Goal: Task Accomplishment & Management: Use online tool/utility

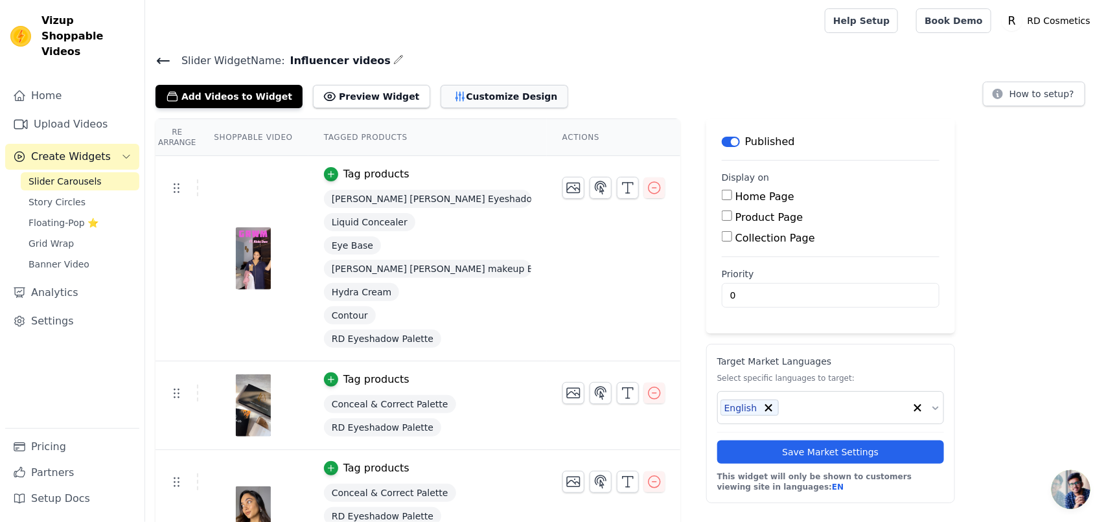
click at [441, 99] on button "Customize Design" at bounding box center [505, 96] width 128 height 23
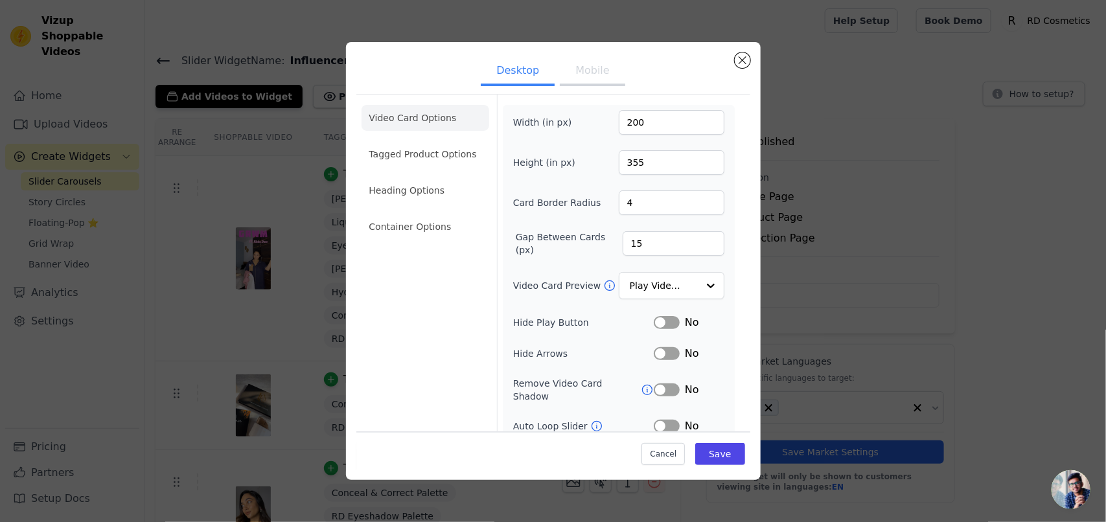
scroll to position [64, 0]
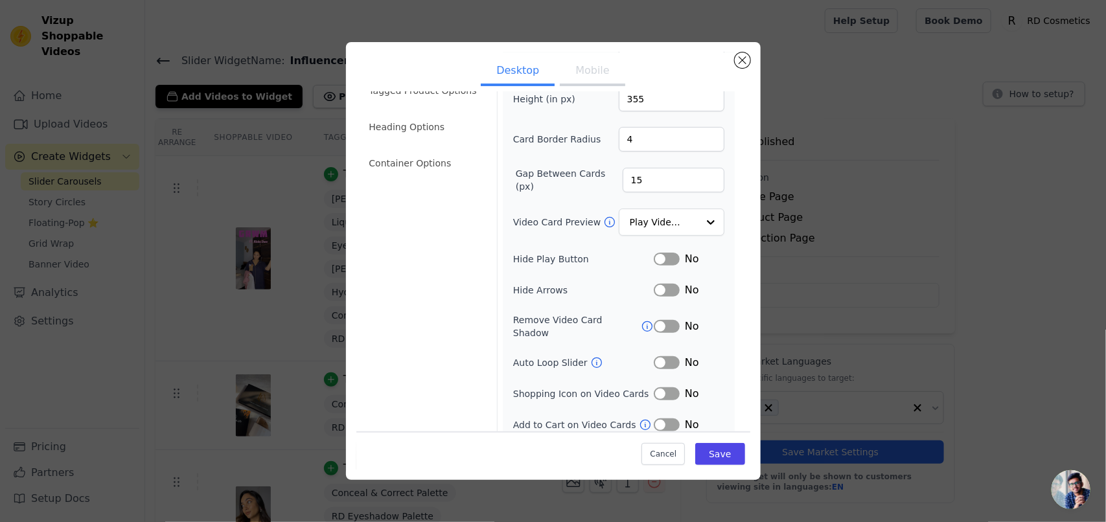
click at [594, 73] on button "Mobile" at bounding box center [592, 72] width 65 height 29
click at [529, 73] on button "Desktop" at bounding box center [518, 72] width 74 height 29
click at [662, 419] on button "Label" at bounding box center [667, 425] width 26 height 13
click at [723, 464] on div "Cancel Save" at bounding box center [553, 450] width 394 height 39
click at [711, 458] on button "Save" at bounding box center [719, 454] width 49 height 22
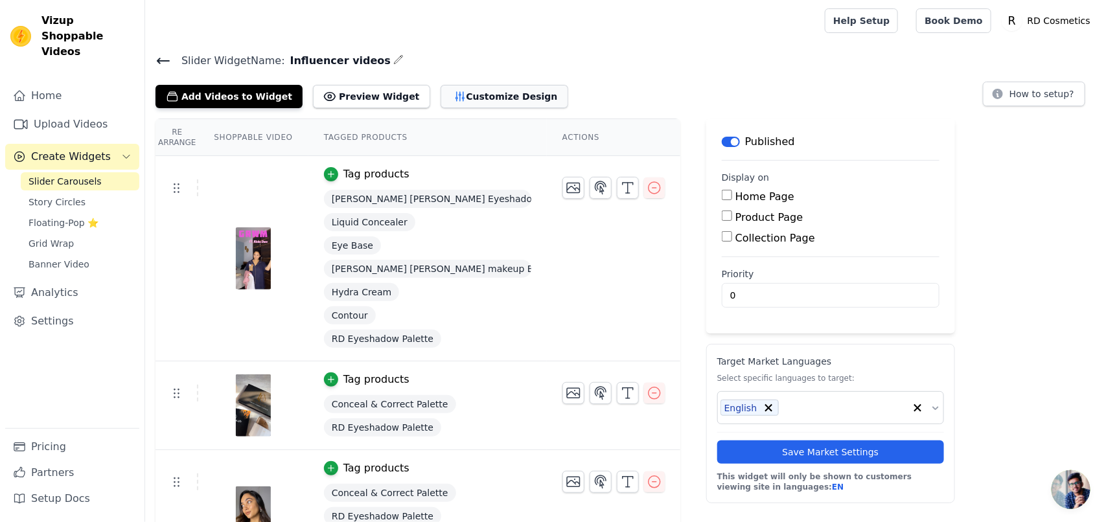
click at [493, 100] on button "Customize Design" at bounding box center [505, 96] width 128 height 23
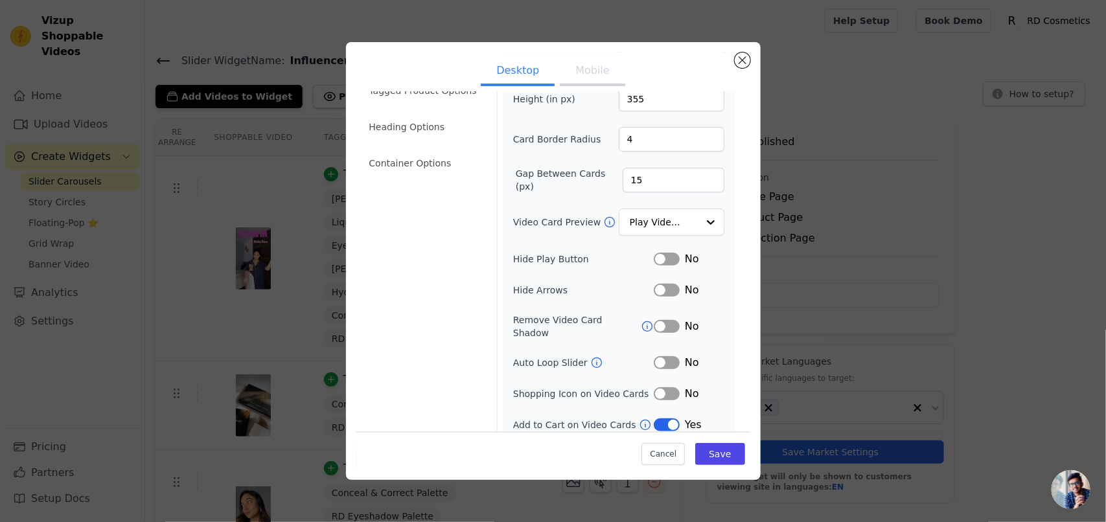
click at [661, 388] on button "Label" at bounding box center [667, 394] width 26 height 13
click at [582, 73] on button "Mobile" at bounding box center [592, 72] width 65 height 29
click at [545, 73] on button "Desktop" at bounding box center [518, 72] width 74 height 29
click at [666, 388] on button "Label" at bounding box center [667, 394] width 26 height 13
click at [665, 388] on button "Label" at bounding box center [667, 394] width 26 height 13
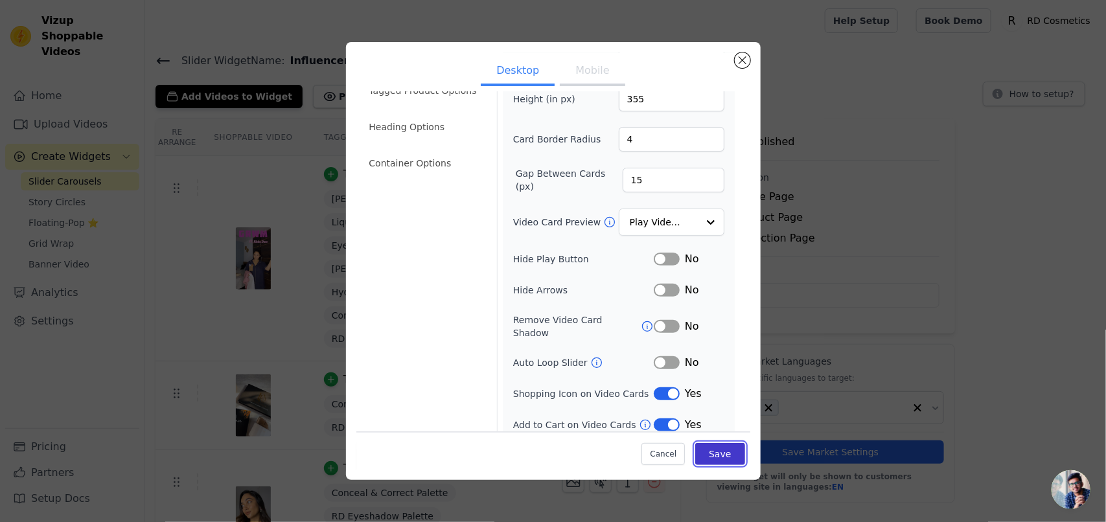
click at [705, 447] on button "Save" at bounding box center [719, 454] width 49 height 22
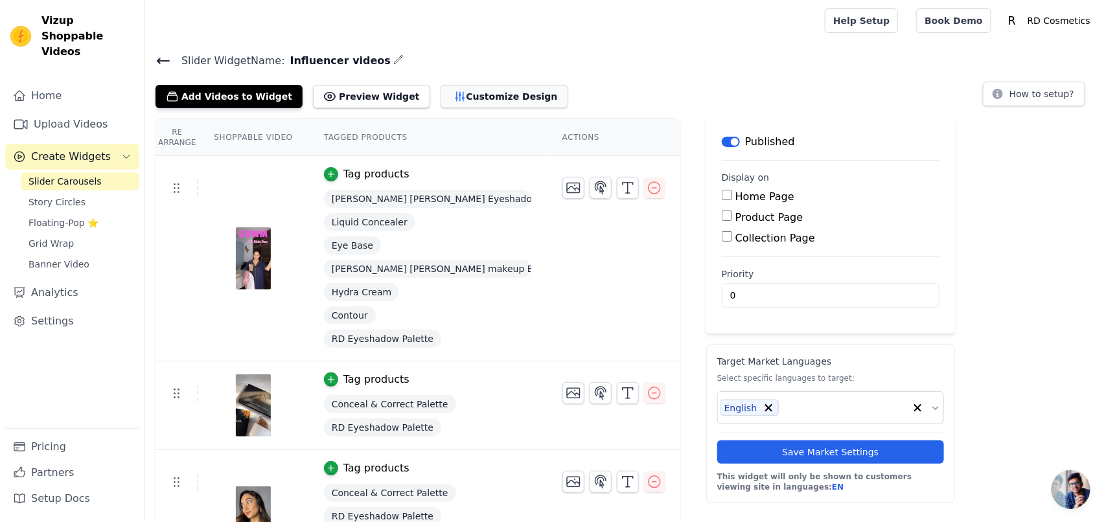
click at [454, 92] on icon "button" at bounding box center [460, 96] width 13 height 13
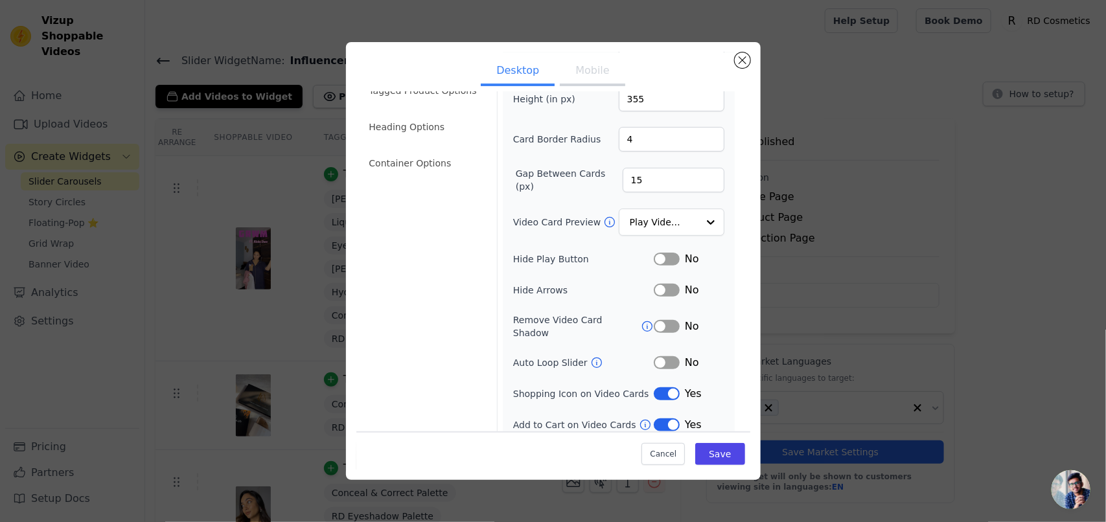
click at [663, 388] on button "Label" at bounding box center [667, 394] width 26 height 13
click at [660, 320] on button "Label" at bounding box center [667, 326] width 26 height 13
drag, startPoint x: 662, startPoint y: 319, endPoint x: 621, endPoint y: 322, distance: 41.6
click at [661, 320] on button "Label" at bounding box center [667, 326] width 26 height 13
click at [658, 360] on div "Width (in px) 200 Height (in px) 355 Card Border Radius 4 Gap Between Cards (px…" at bounding box center [618, 240] width 211 height 386
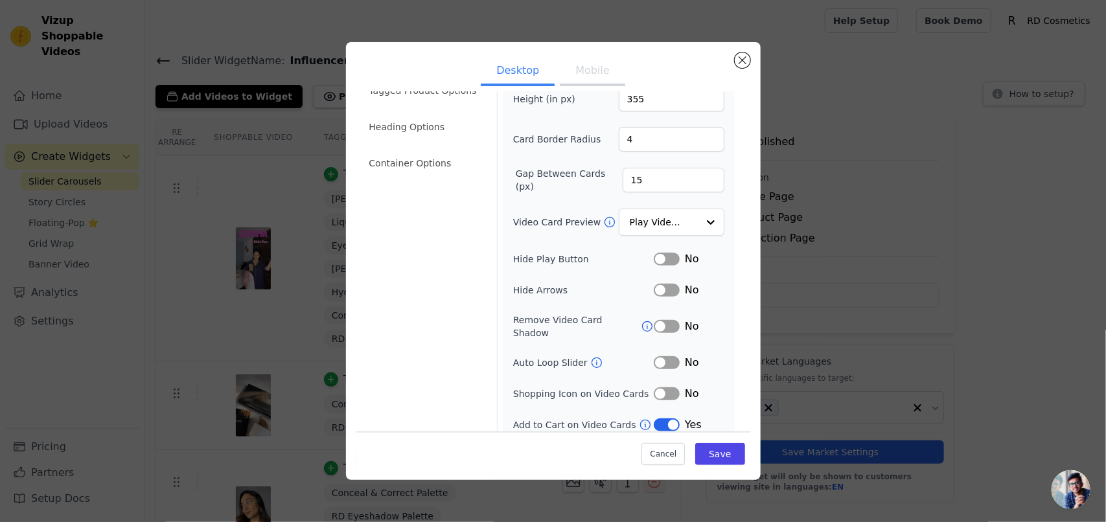
click at [661, 356] on button "Label" at bounding box center [667, 362] width 26 height 13
click at [714, 456] on button "Save" at bounding box center [719, 454] width 49 height 22
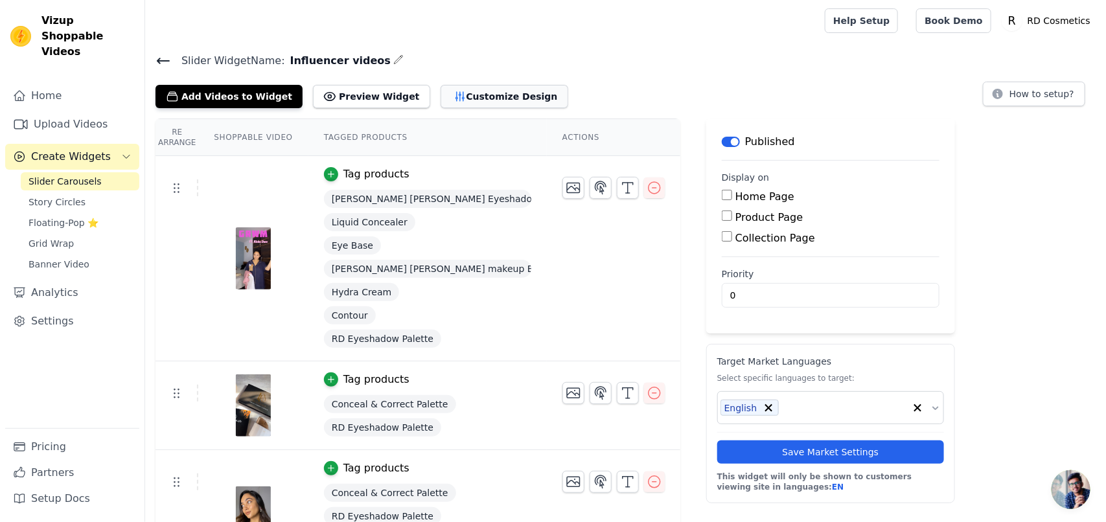
click at [470, 99] on button "Customize Design" at bounding box center [505, 96] width 128 height 23
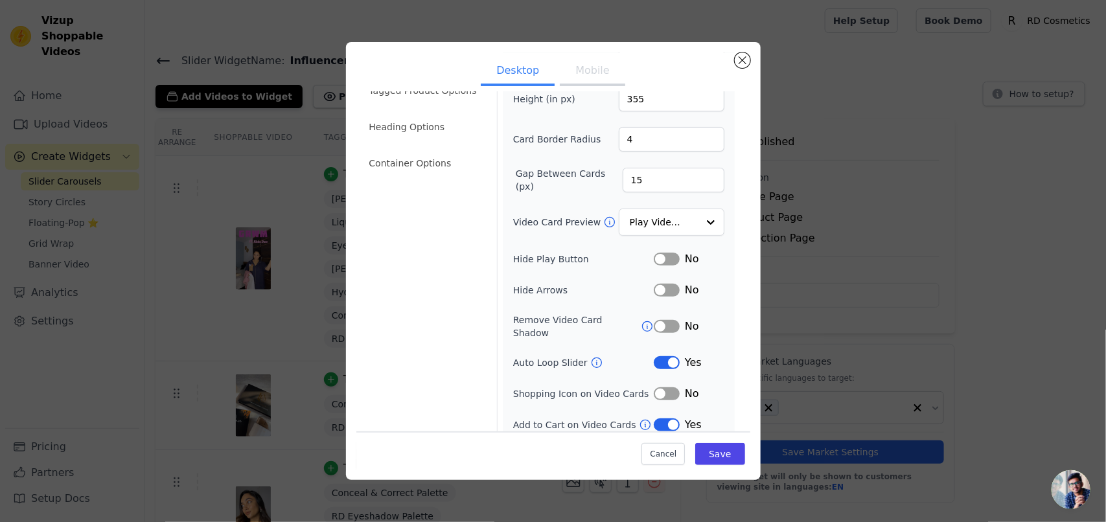
click at [592, 358] on icon at bounding box center [597, 363] width 10 height 10
click at [574, 76] on button "Mobile" at bounding box center [592, 72] width 65 height 29
click at [516, 63] on button "Desktop" at bounding box center [518, 72] width 74 height 29
click at [663, 356] on button "Label" at bounding box center [667, 362] width 26 height 13
click at [712, 460] on button "Save" at bounding box center [719, 454] width 49 height 22
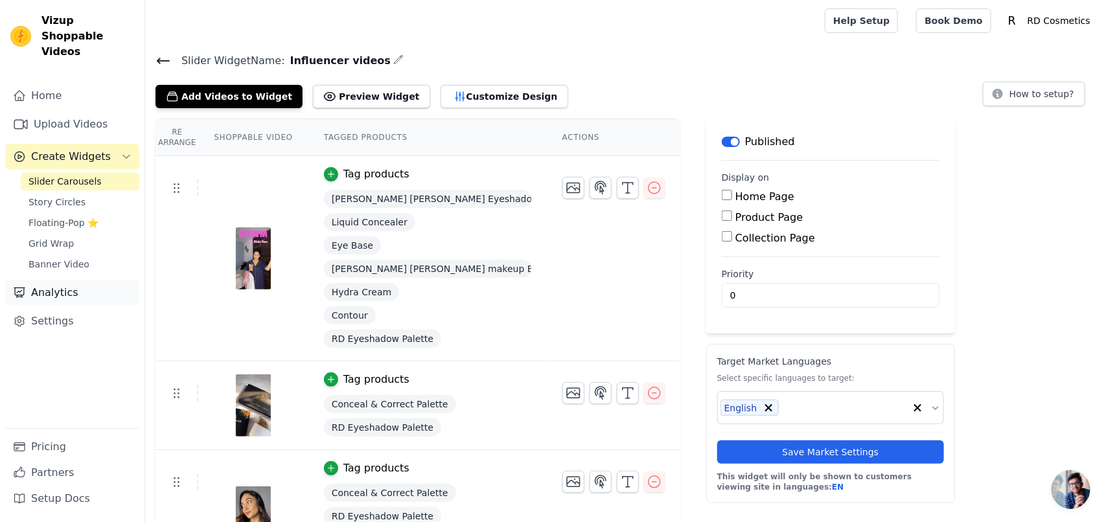
click at [59, 280] on link "Analytics" at bounding box center [72, 293] width 134 height 26
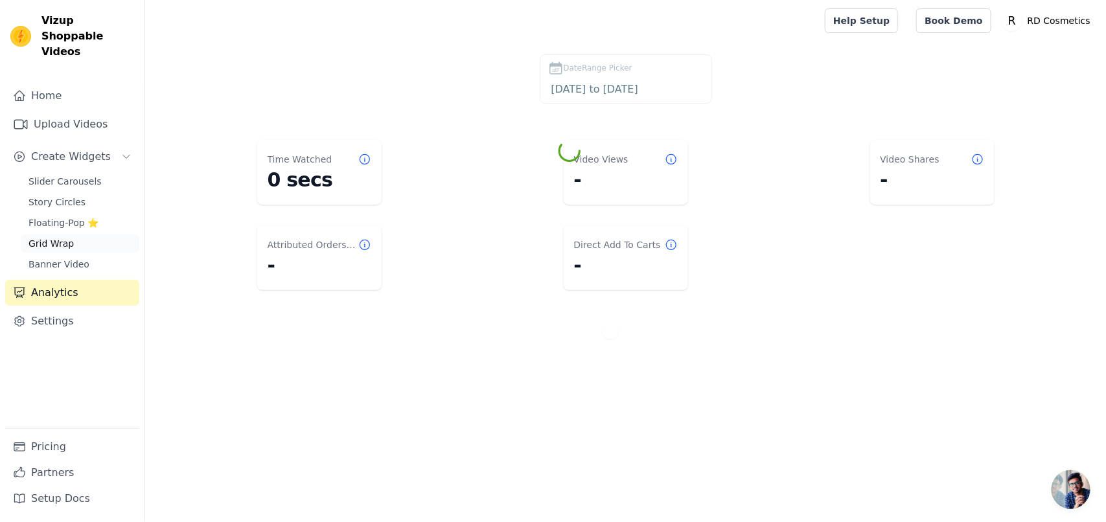
click at [69, 237] on link "Grid Wrap" at bounding box center [80, 244] width 119 height 18
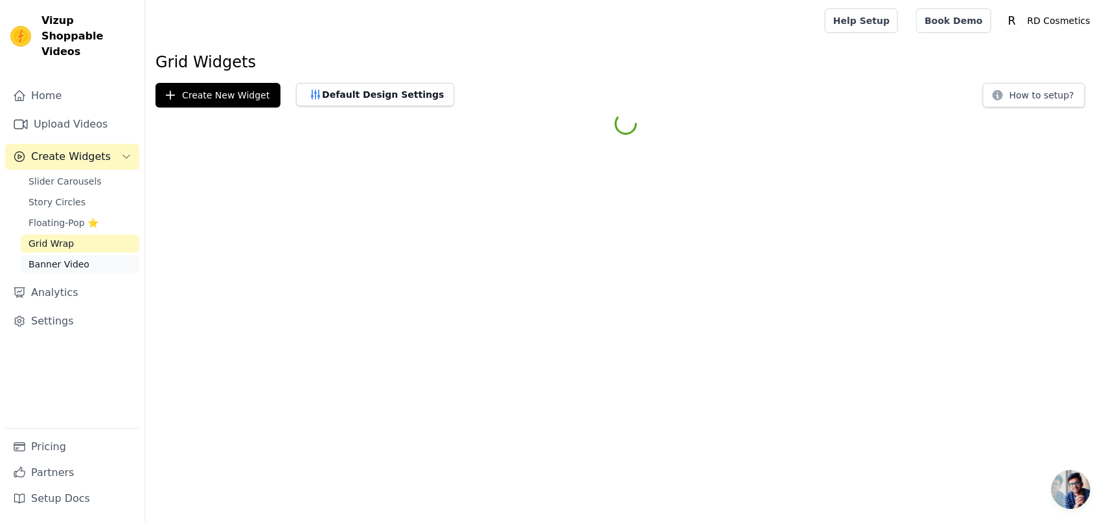
click at [68, 258] on span "Banner Video" at bounding box center [59, 264] width 61 height 13
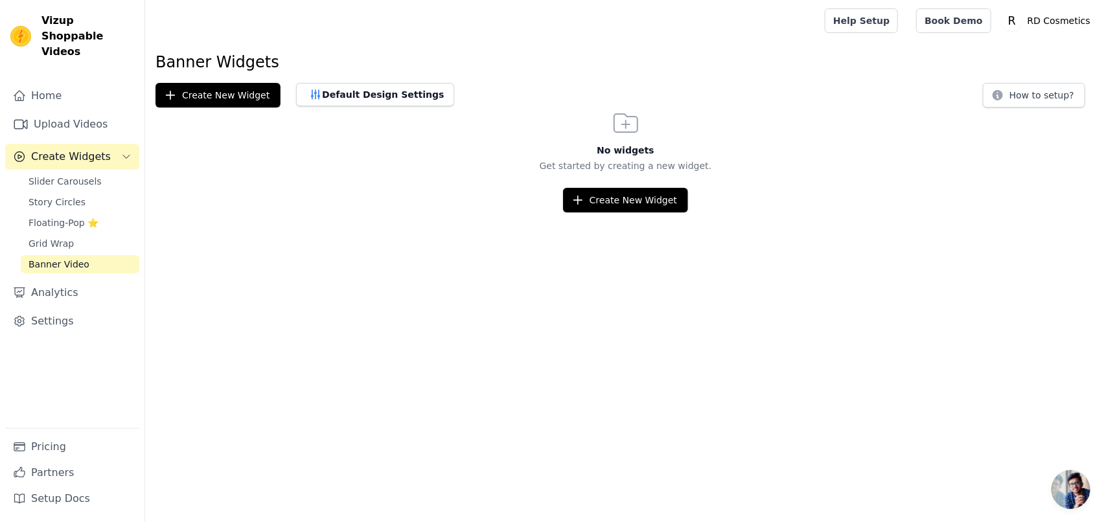
click at [82, 258] on span "Banner Video" at bounding box center [59, 264] width 61 height 13
click at [60, 196] on span "Story Circles" at bounding box center [57, 202] width 57 height 13
click at [390, 100] on button "Default Design Settings" at bounding box center [375, 94] width 158 height 23
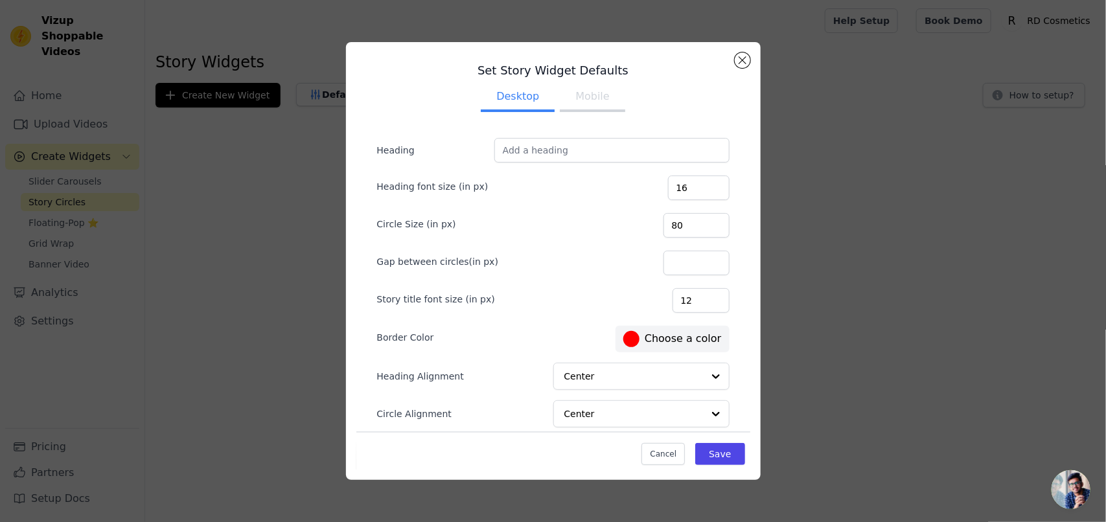
click at [585, 94] on button "Mobile" at bounding box center [592, 98] width 65 height 29
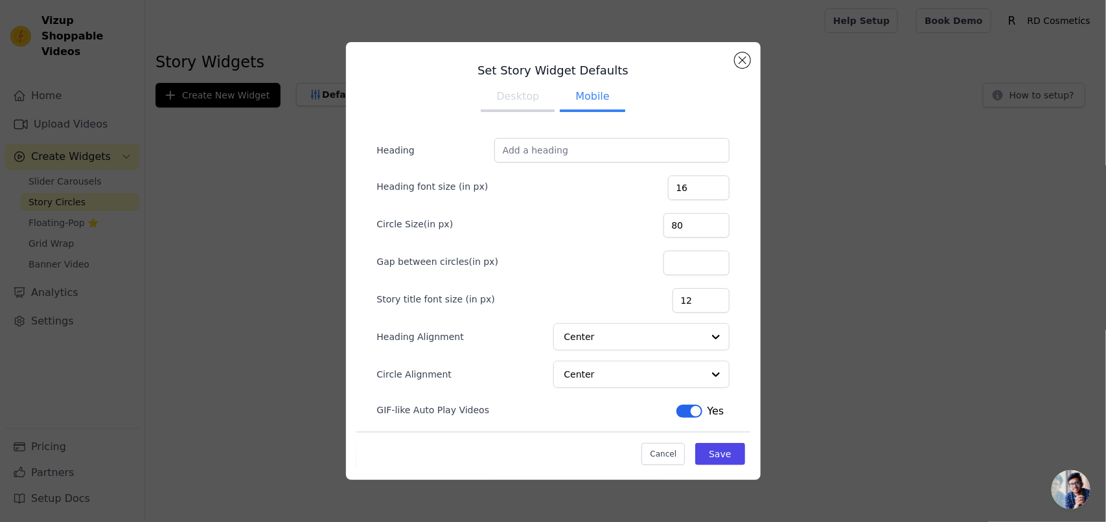
scroll to position [12, 0]
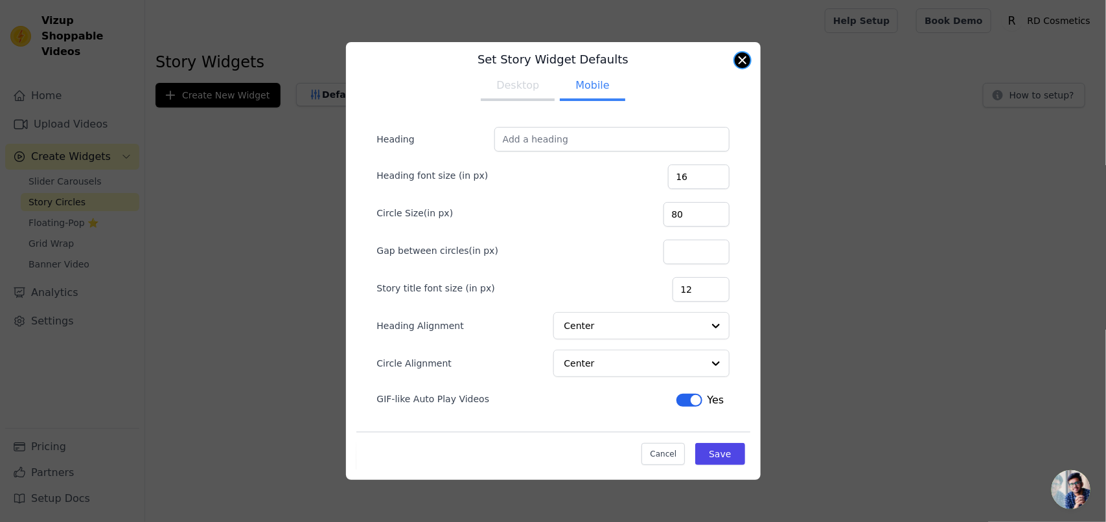
click at [743, 64] on button "Close modal" at bounding box center [743, 60] width 16 height 16
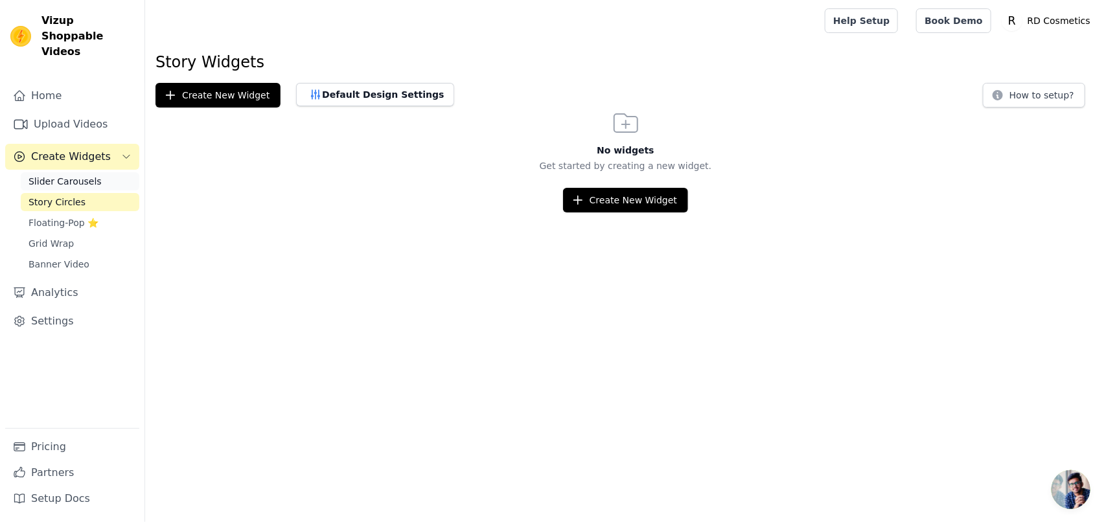
click at [60, 175] on span "Slider Carousels" at bounding box center [65, 181] width 73 height 13
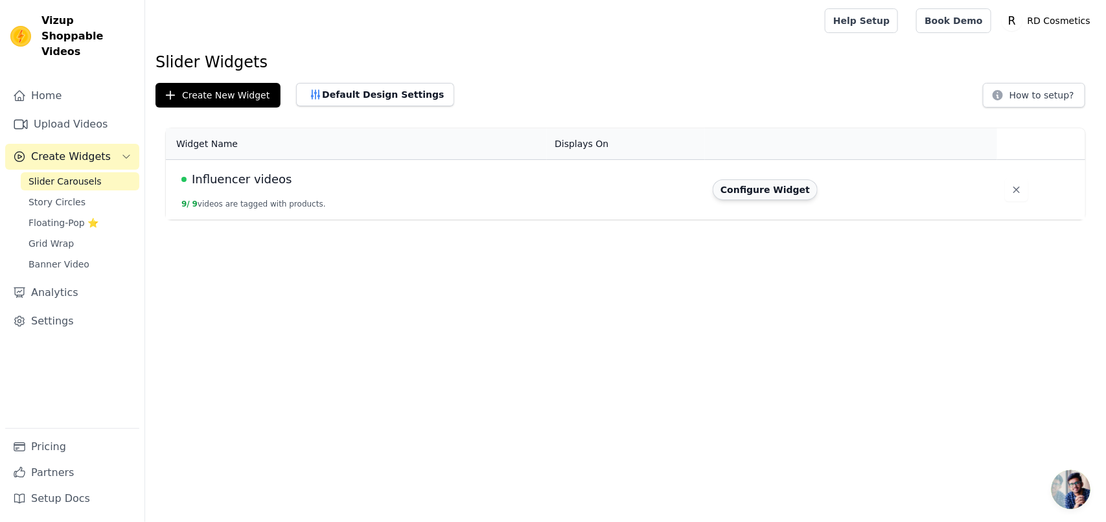
click at [747, 190] on button "Configure Widget" at bounding box center [765, 190] width 105 height 21
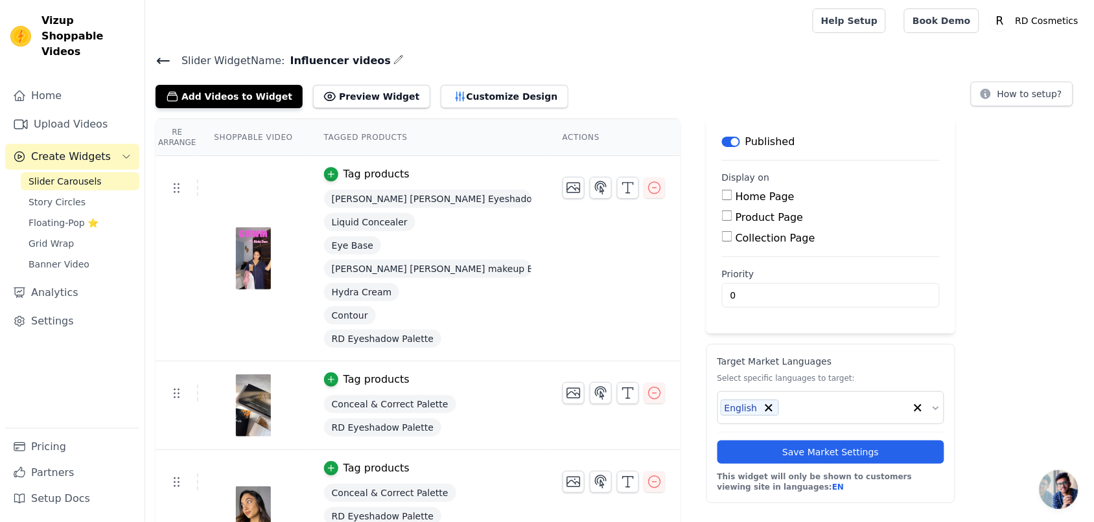
click at [165, 63] on icon at bounding box center [164, 61] width 16 height 16
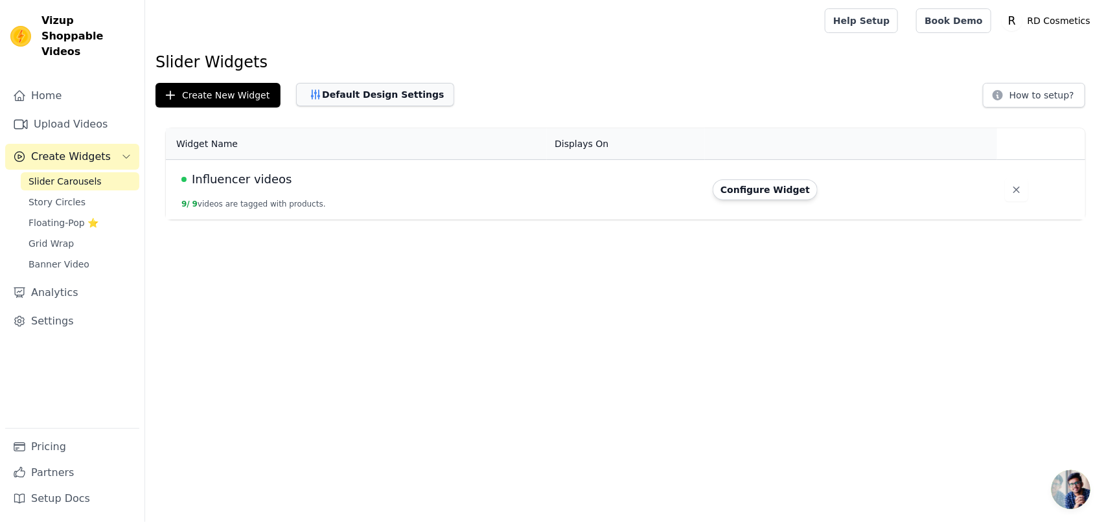
click at [380, 93] on button "Default Design Settings" at bounding box center [375, 94] width 158 height 23
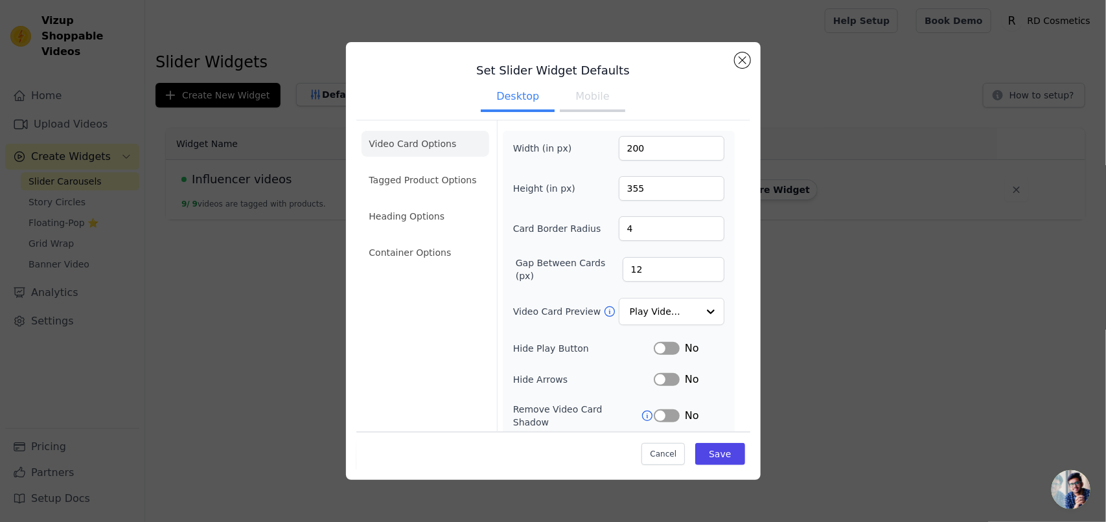
scroll to position [89, 0]
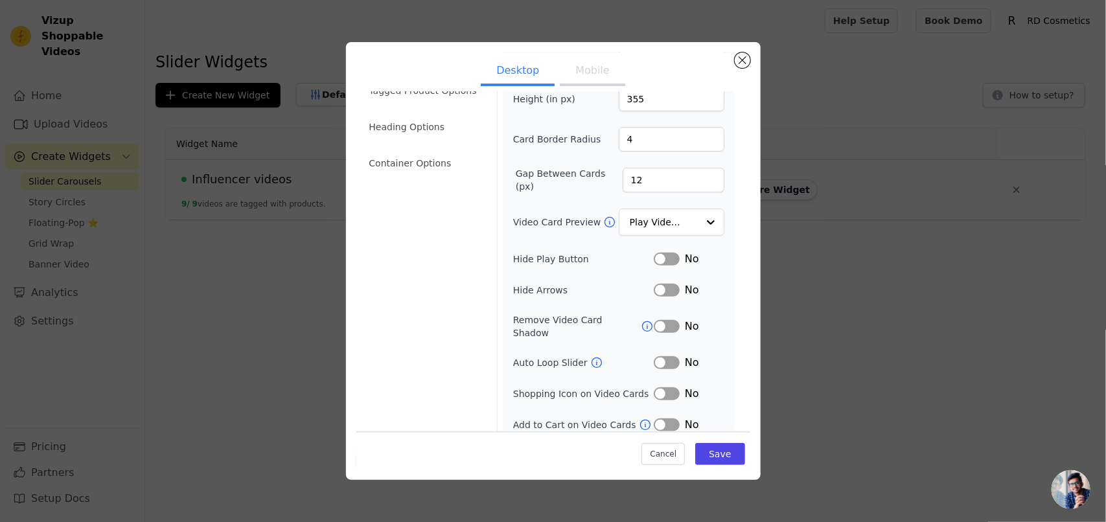
click at [665, 419] on button "Label" at bounding box center [667, 425] width 26 height 13
click at [590, 79] on button "Mobile" at bounding box center [592, 72] width 65 height 29
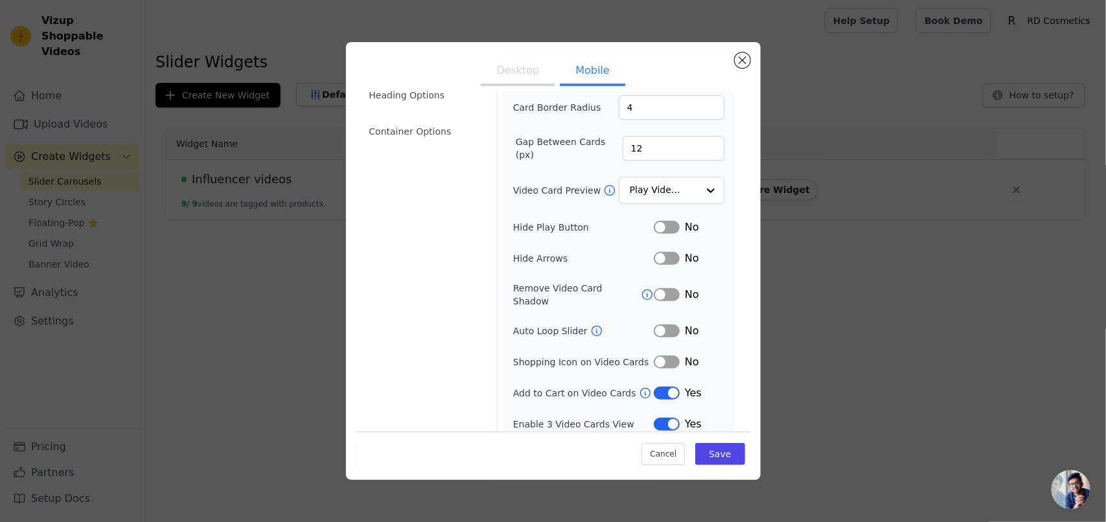
click at [661, 356] on button "Label" at bounding box center [667, 362] width 26 height 13
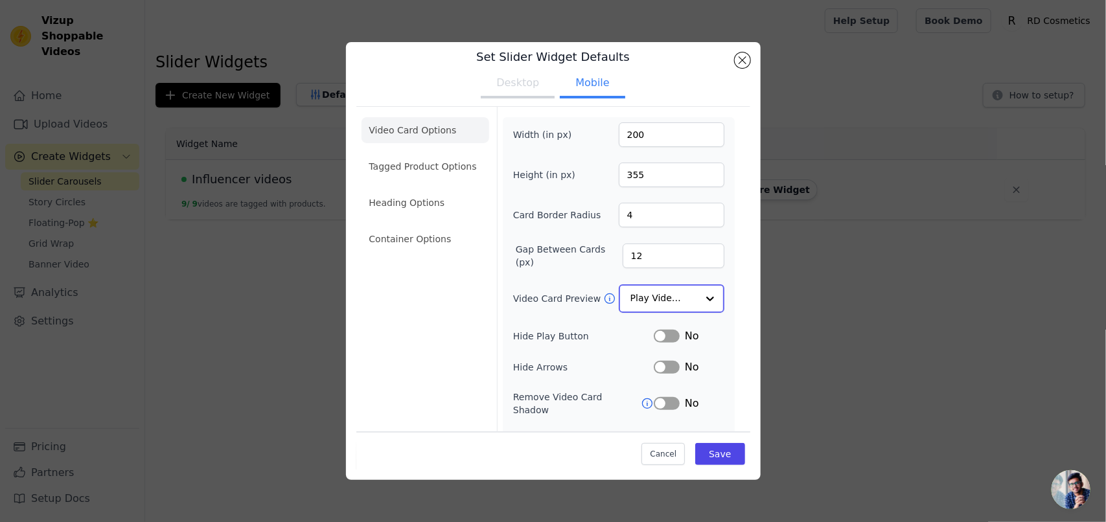
click at [676, 295] on input "Video Card Preview" at bounding box center [664, 299] width 67 height 26
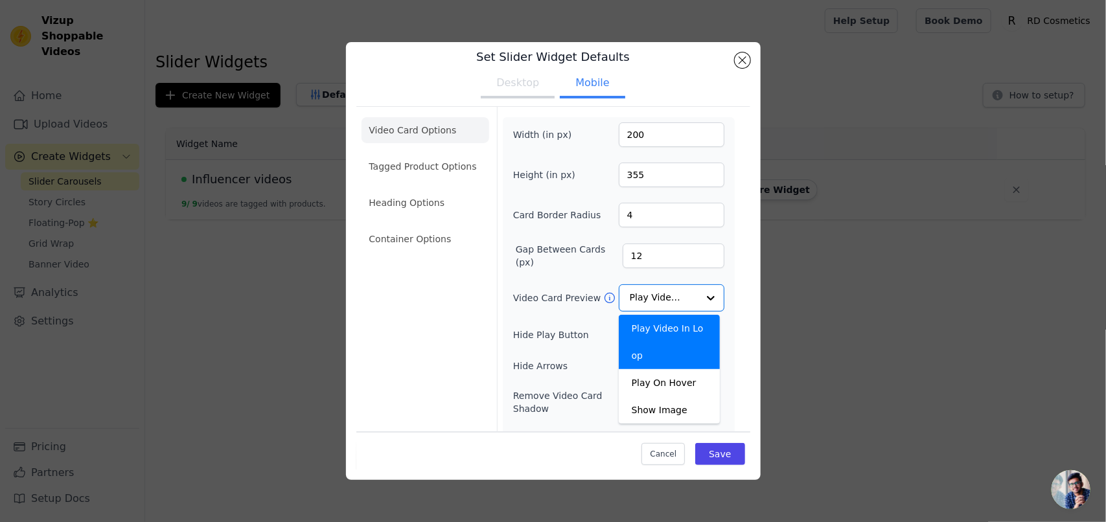
click at [717, 321] on div "Width (in px) 200 Height (in px) 355 Card Border Radius 4 Gap Between Cards (px…" at bounding box center [619, 331] width 232 height 428
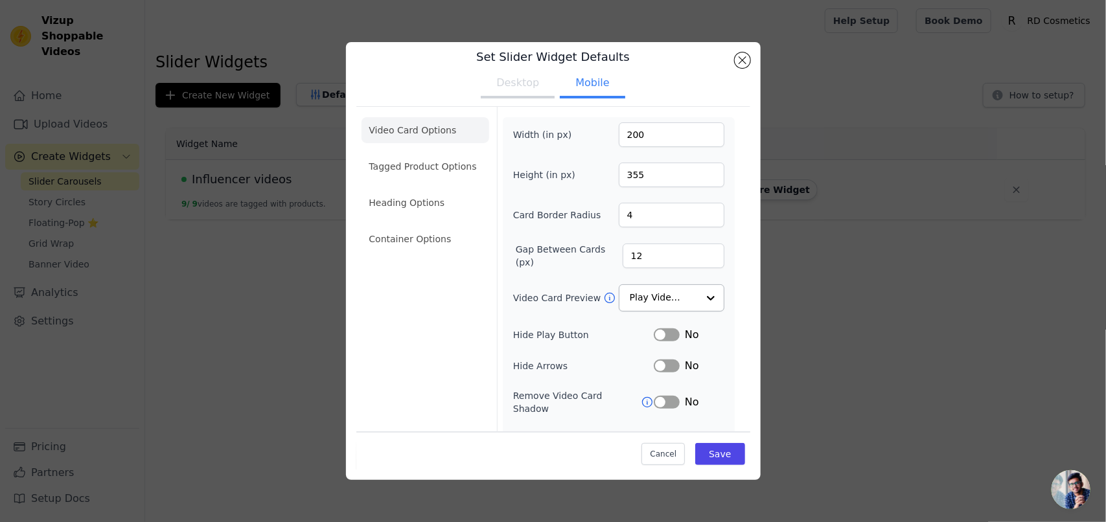
scroll to position [0, 0]
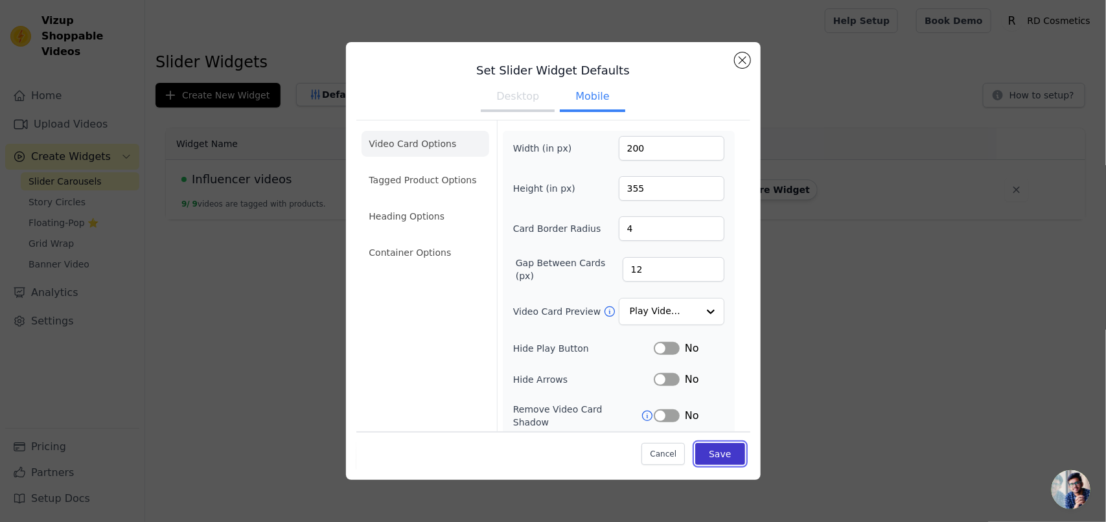
click at [713, 454] on button "Save" at bounding box center [719, 454] width 49 height 22
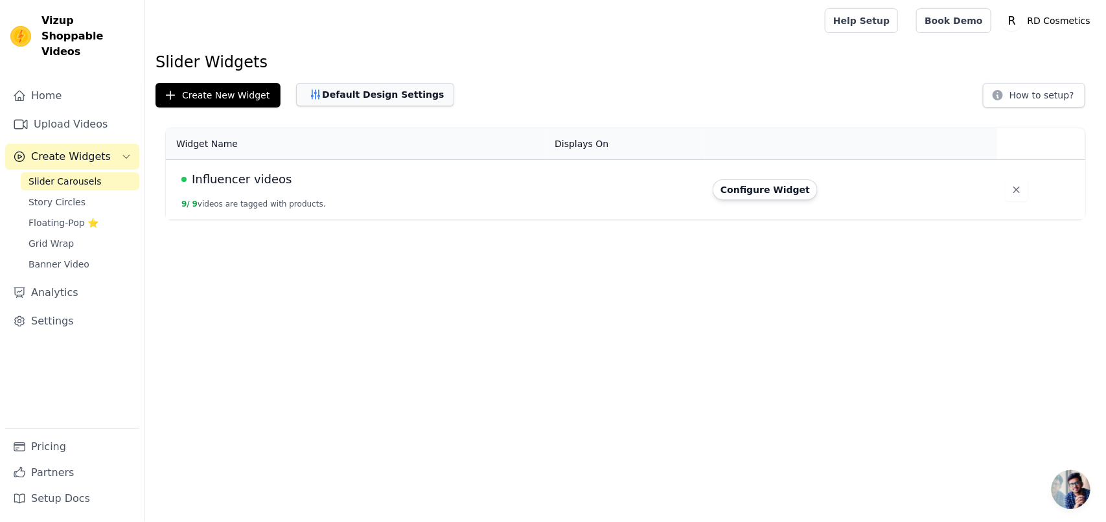
click at [361, 102] on button "Default Design Settings" at bounding box center [375, 94] width 158 height 23
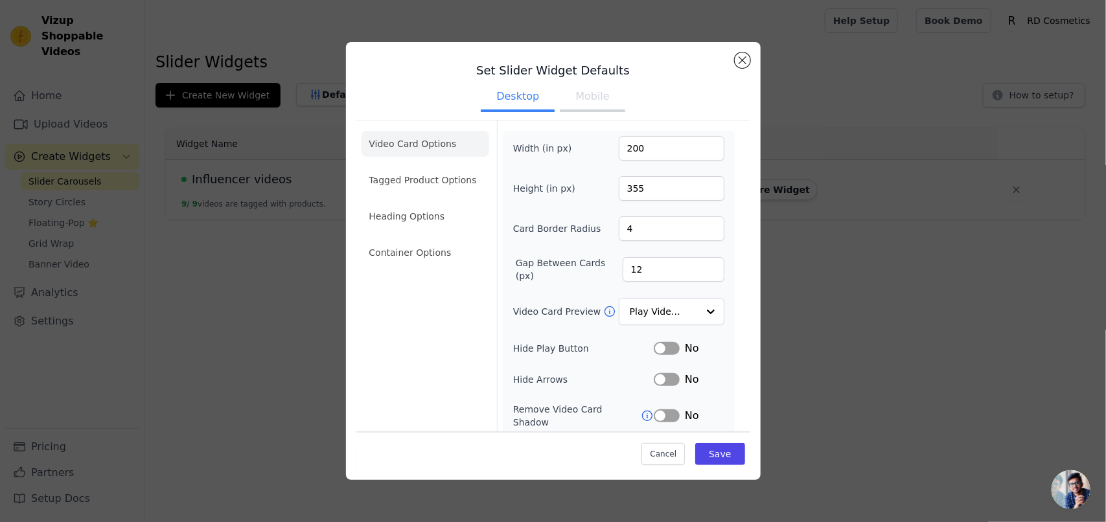
click at [578, 107] on button "Mobile" at bounding box center [592, 98] width 65 height 29
click at [448, 176] on li "Tagged Product Options" at bounding box center [426, 180] width 128 height 26
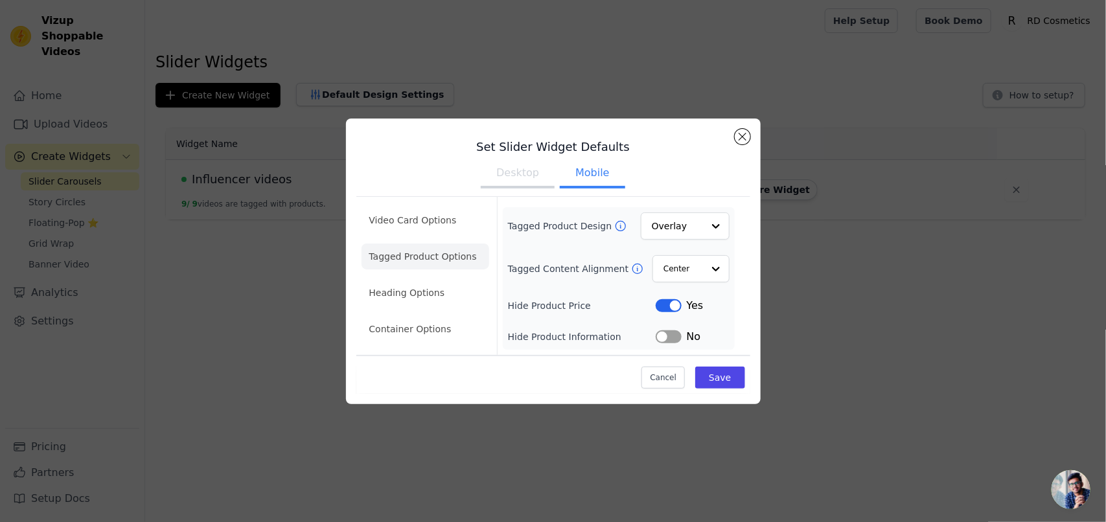
click at [512, 172] on button "Desktop" at bounding box center [518, 174] width 74 height 29
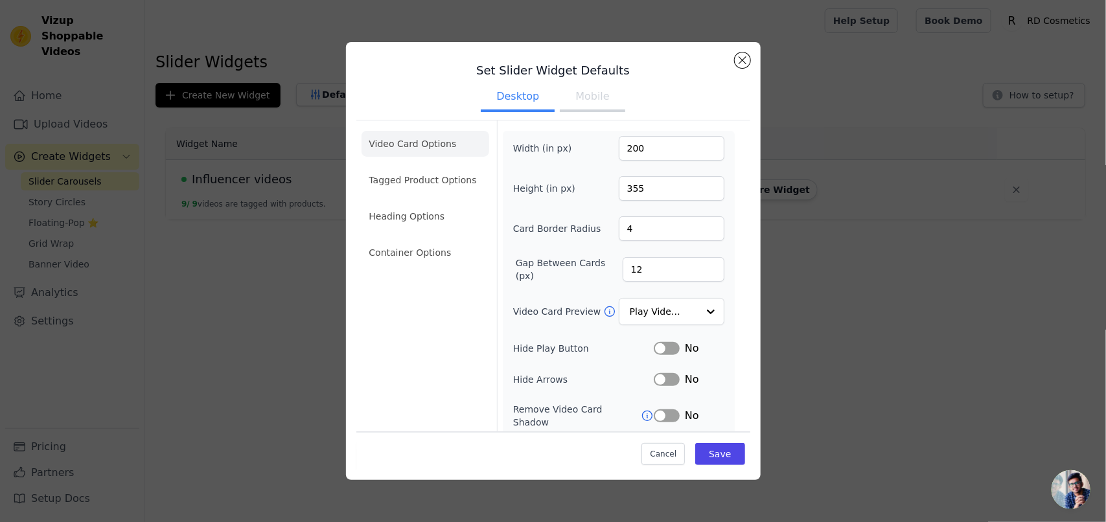
click at [583, 107] on button "Mobile" at bounding box center [592, 98] width 65 height 29
click at [410, 167] on li "Tagged Product Options" at bounding box center [426, 180] width 128 height 26
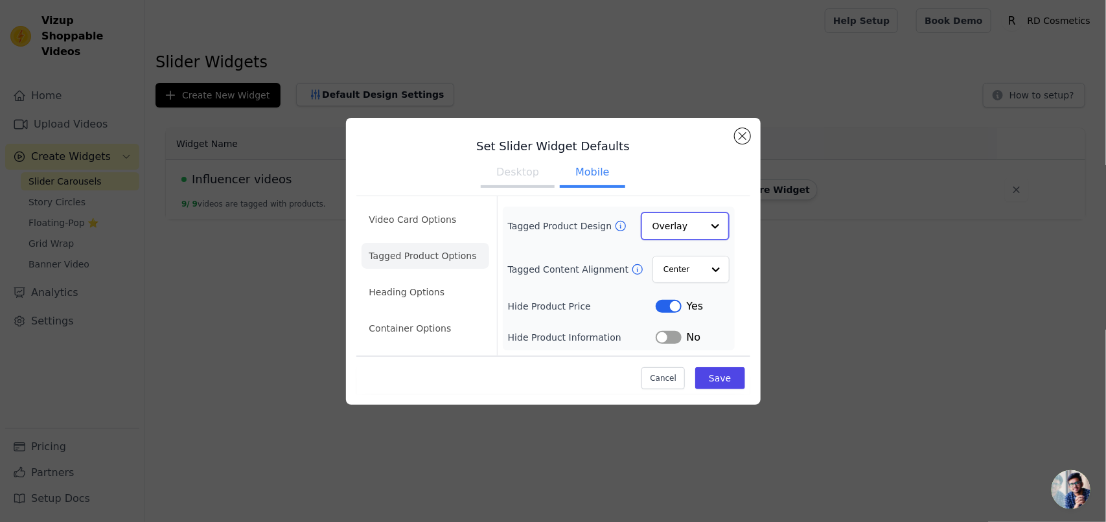
click at [691, 227] on input "Tagged Product Design" at bounding box center [678, 226] width 50 height 26
click at [679, 257] on div "Card" at bounding box center [686, 256] width 89 height 27
click at [719, 375] on button "Save" at bounding box center [719, 378] width 49 height 22
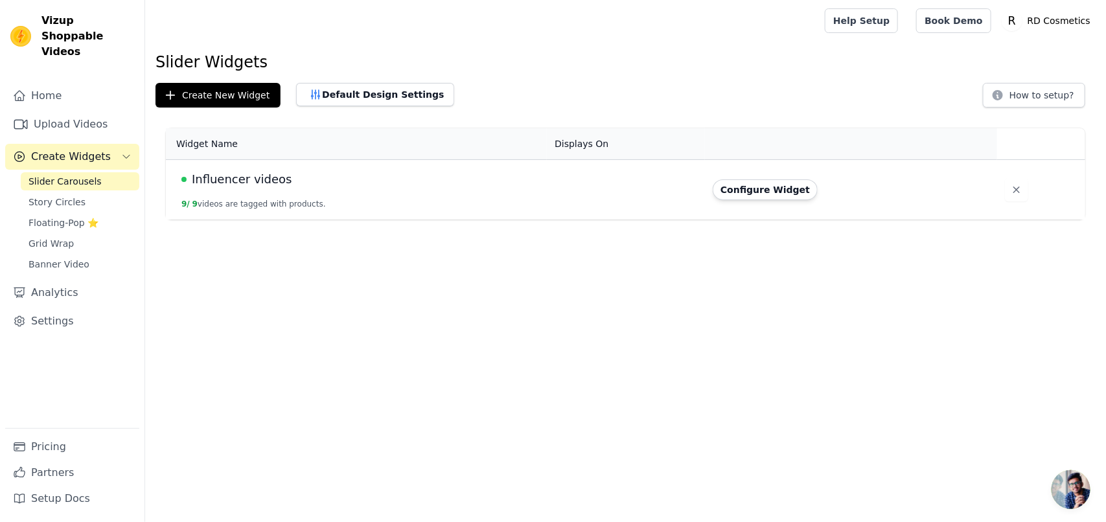
click at [389, 107] on div "Default Design Settings" at bounding box center [375, 95] width 158 height 25
click at [380, 96] on button "Default Design Settings" at bounding box center [375, 94] width 158 height 23
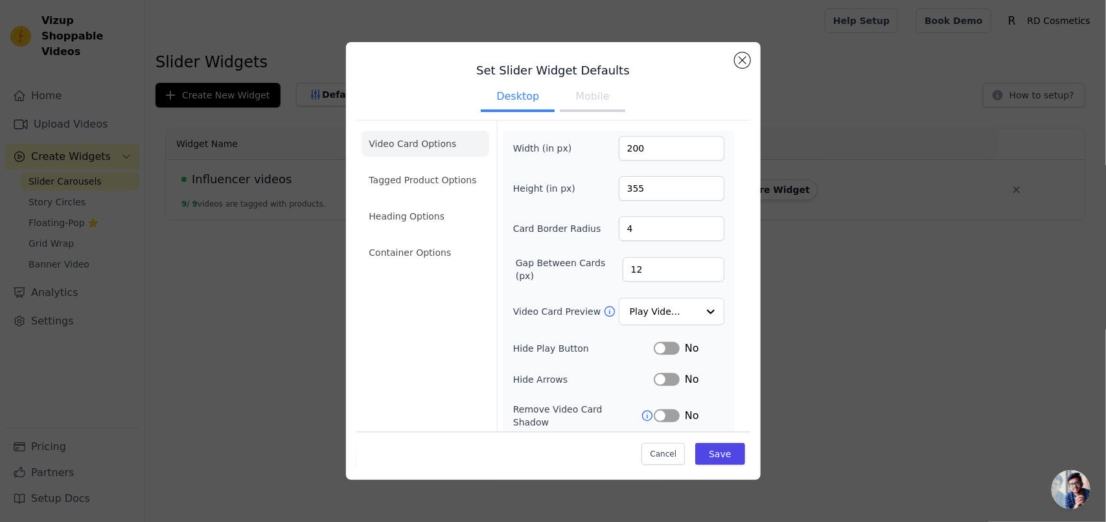
click at [575, 102] on button "Mobile" at bounding box center [592, 98] width 65 height 29
click at [423, 174] on li "Tagged Product Options" at bounding box center [426, 180] width 128 height 26
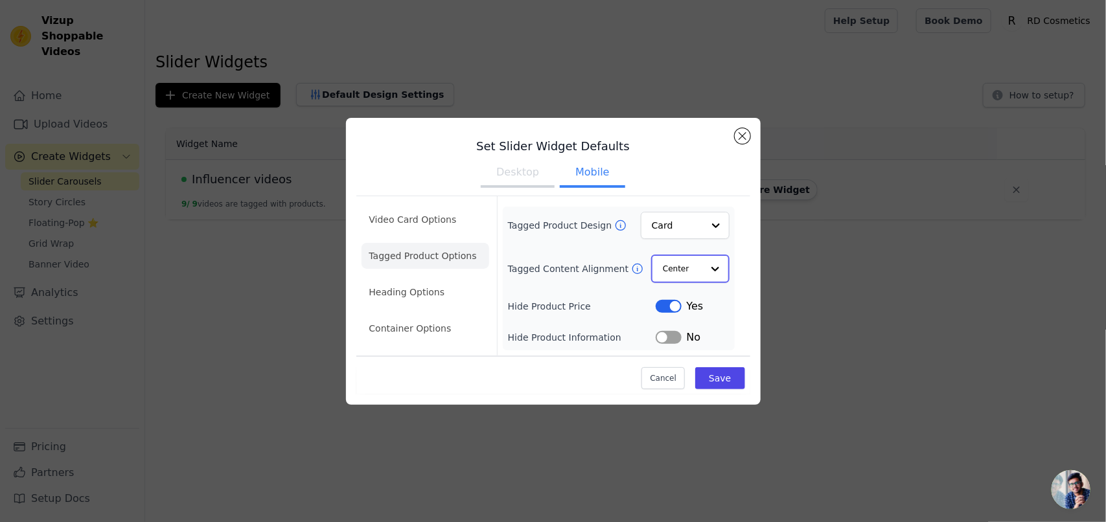
click at [707, 276] on div at bounding box center [715, 269] width 26 height 26
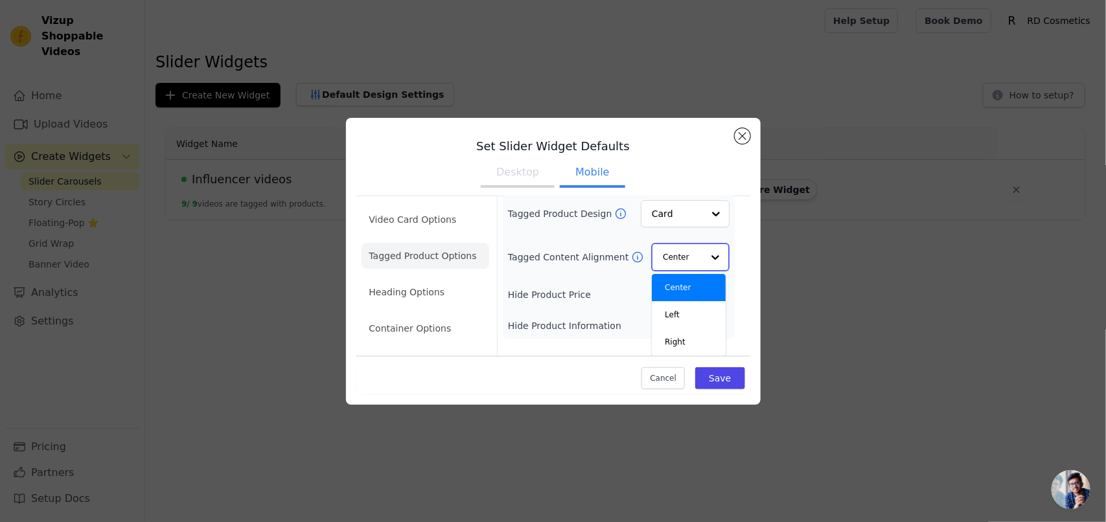
click at [679, 283] on div "Center" at bounding box center [689, 287] width 74 height 27
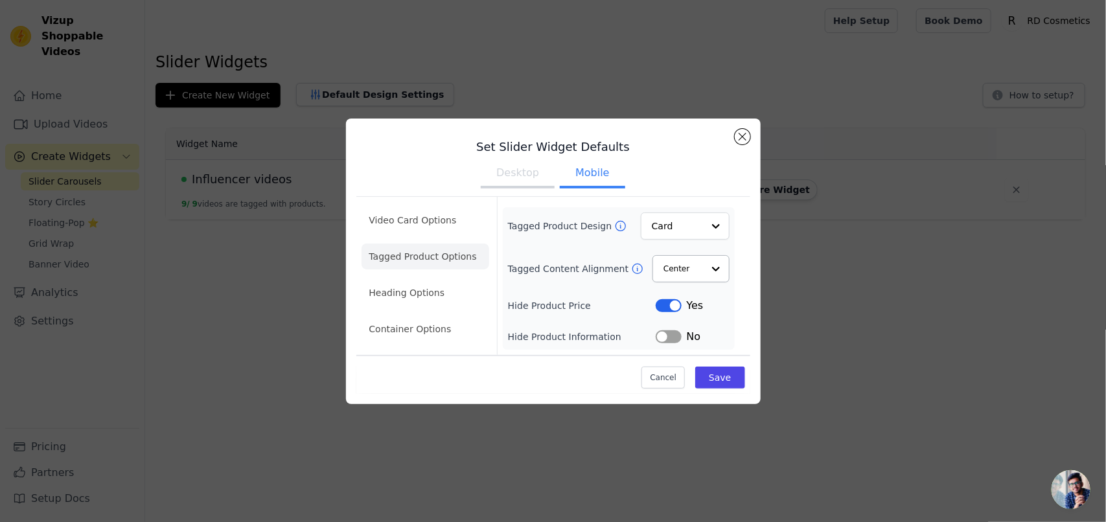
click at [676, 341] on button "Label" at bounding box center [669, 337] width 26 height 13
click at [723, 373] on button "Save" at bounding box center [719, 378] width 49 height 22
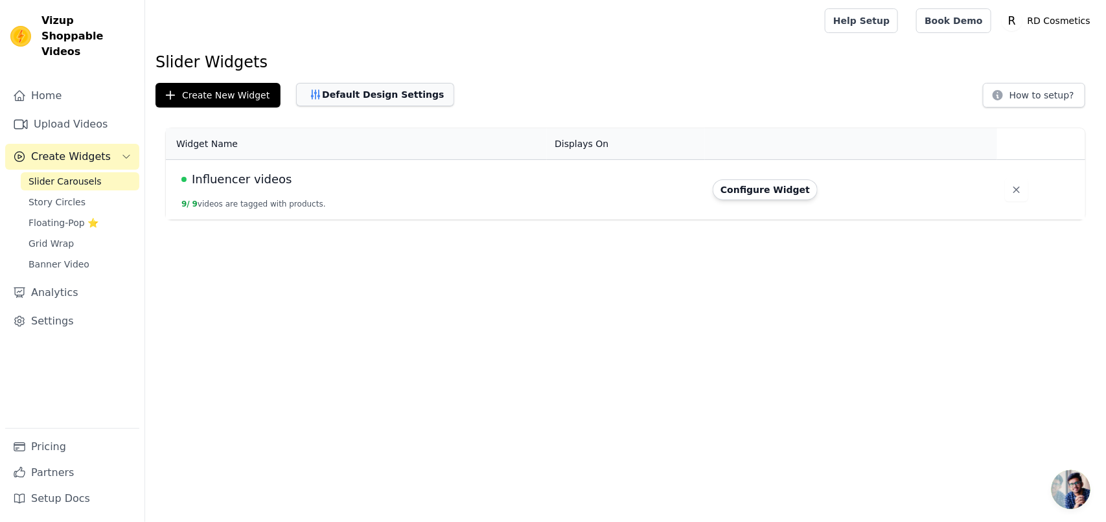
click at [352, 91] on button "Default Design Settings" at bounding box center [375, 94] width 158 height 23
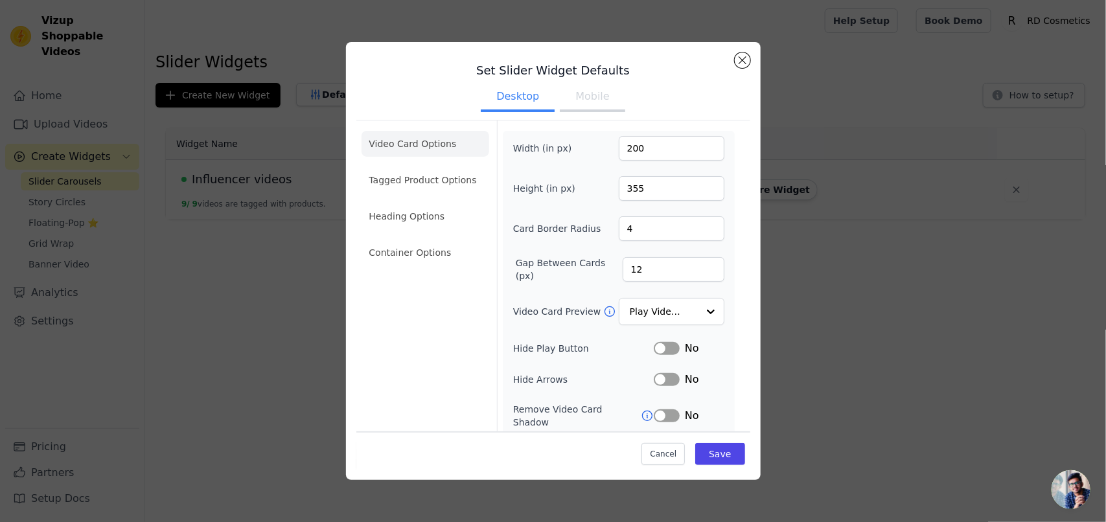
click at [581, 108] on button "Mobile" at bounding box center [592, 98] width 65 height 29
click at [419, 187] on li "Tagged Product Options" at bounding box center [426, 180] width 128 height 26
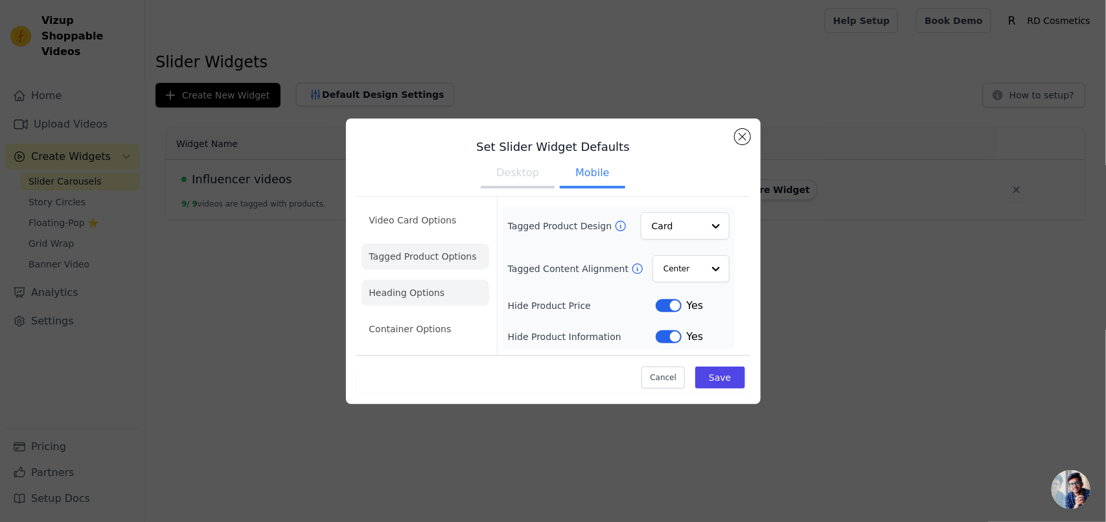
click at [428, 287] on li "Heading Options" at bounding box center [426, 293] width 128 height 26
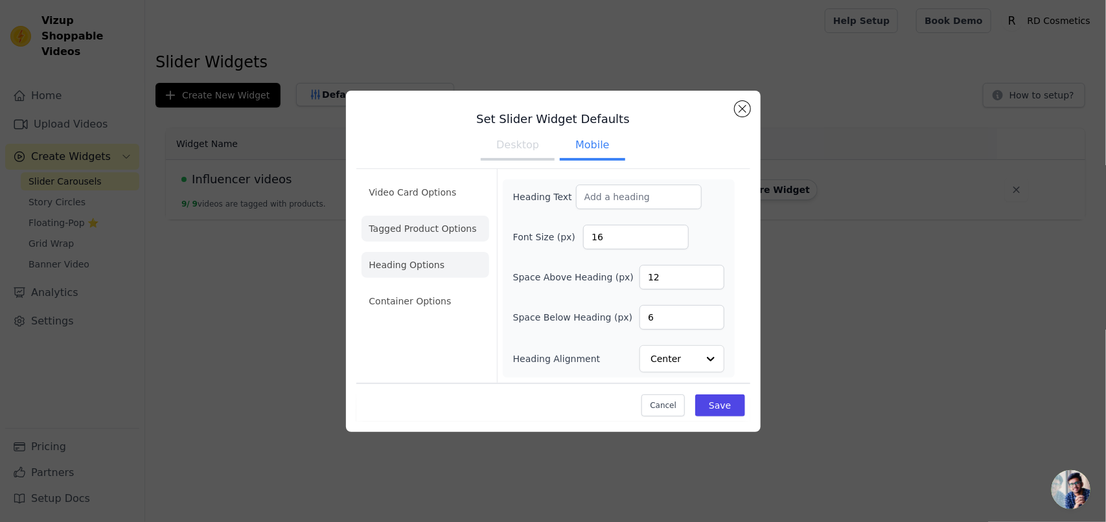
click at [431, 240] on li "Tagged Product Options" at bounding box center [426, 229] width 128 height 26
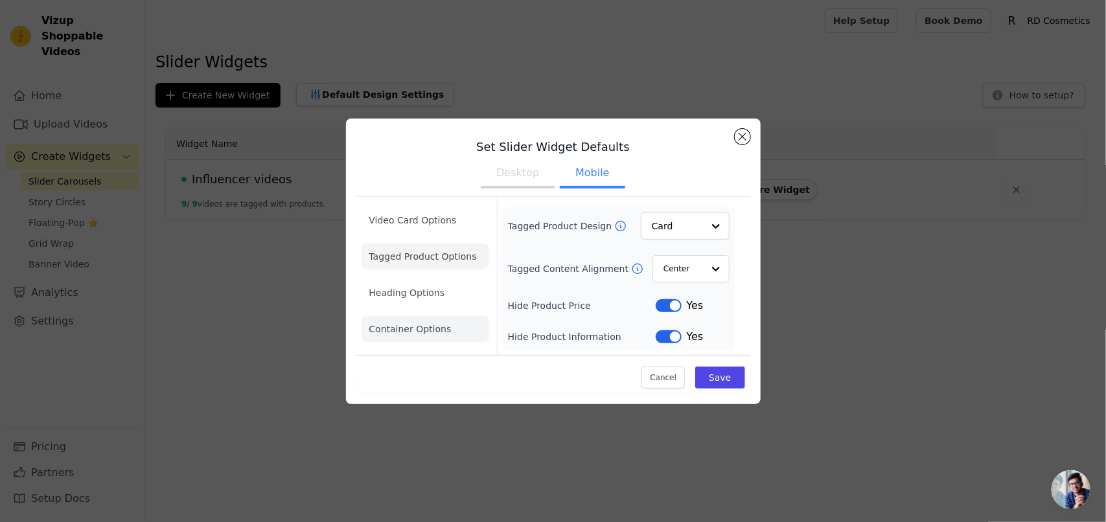
click at [426, 335] on li "Container Options" at bounding box center [426, 329] width 128 height 26
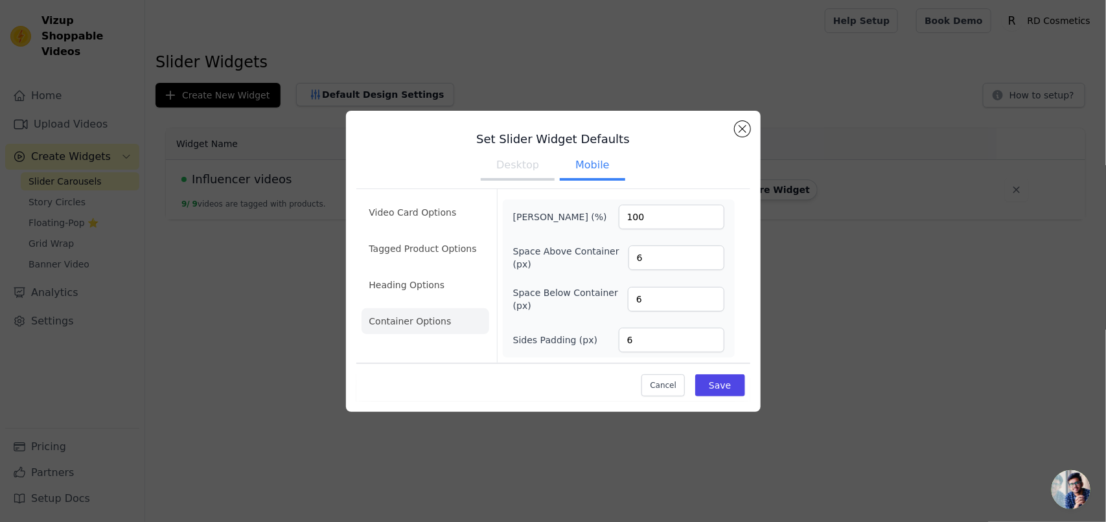
click at [439, 298] on ul "Video Card Options Tagged Product Options Heading Options Container Options" at bounding box center [426, 266] width 128 height 145
click at [447, 285] on li "Heading Options" at bounding box center [426, 285] width 128 height 26
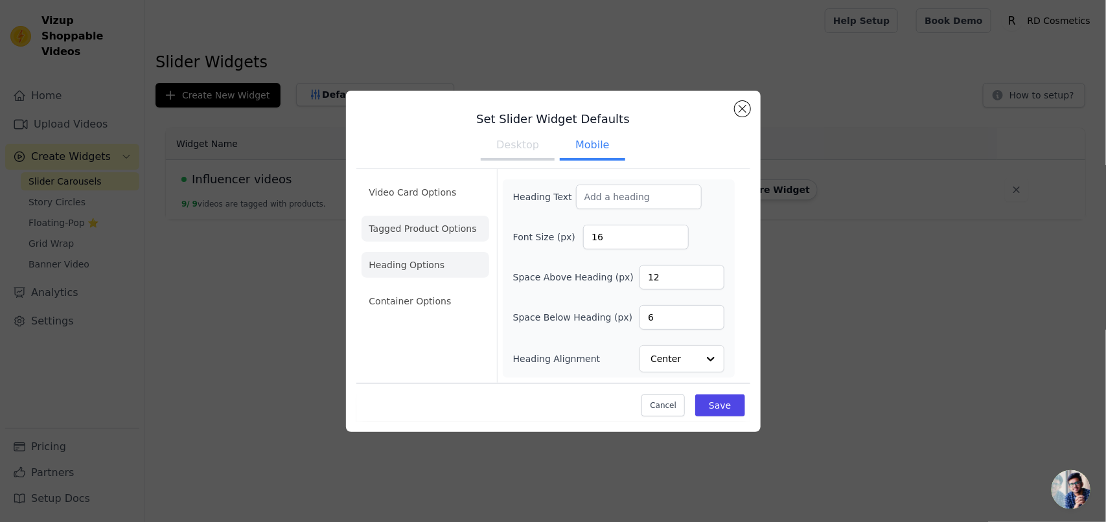
click at [426, 231] on li "Tagged Product Options" at bounding box center [426, 229] width 128 height 26
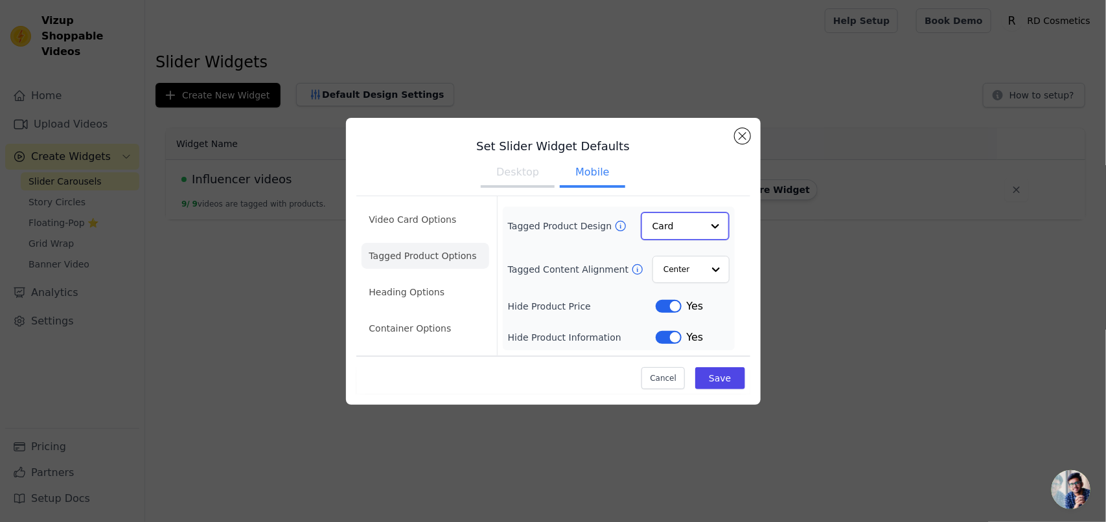
click at [679, 228] on input "Tagged Product Design" at bounding box center [678, 226] width 50 height 26
click at [616, 230] on icon at bounding box center [621, 226] width 10 height 10
click at [633, 267] on icon at bounding box center [637, 268] width 13 height 13
click at [685, 267] on input "Tagged Content Alignment" at bounding box center [682, 269] width 39 height 26
click at [691, 275] on input "Tagged Content Alignment" at bounding box center [682, 269] width 39 height 26
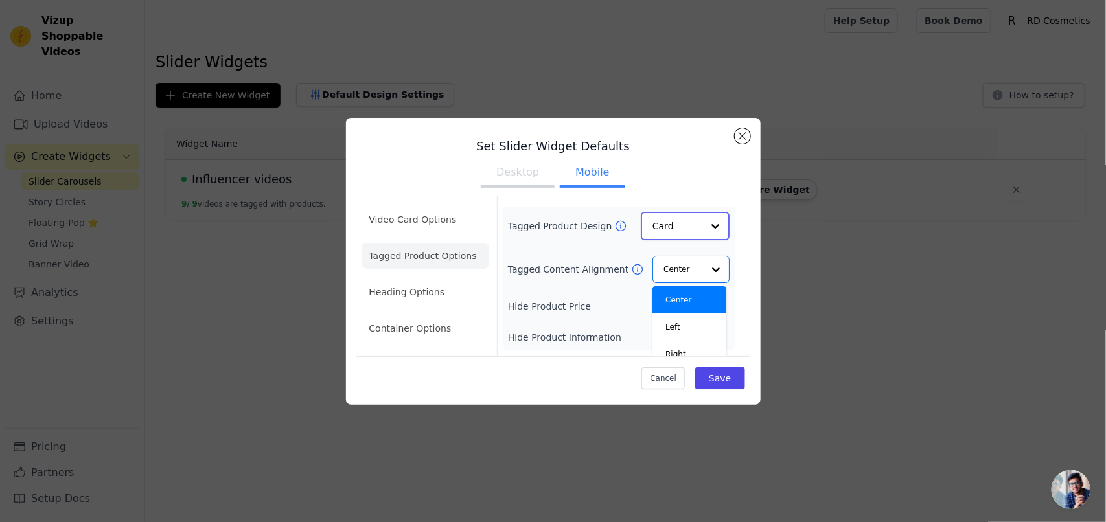
click at [659, 215] on input "Tagged Product Design" at bounding box center [678, 226] width 50 height 26
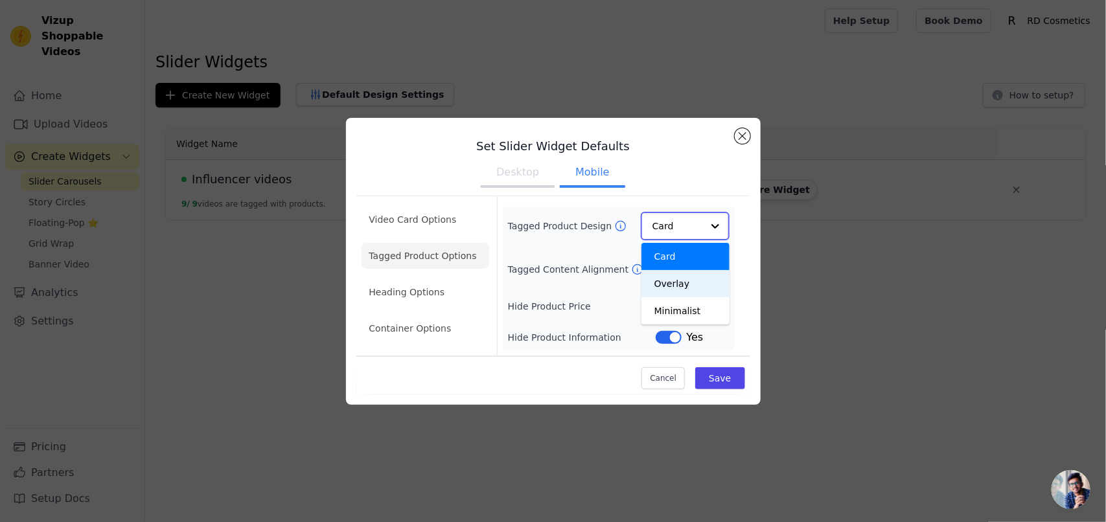
click at [684, 289] on div "Overlay" at bounding box center [686, 283] width 89 height 27
click at [699, 279] on input "Tagged Content Alignment" at bounding box center [682, 269] width 39 height 26
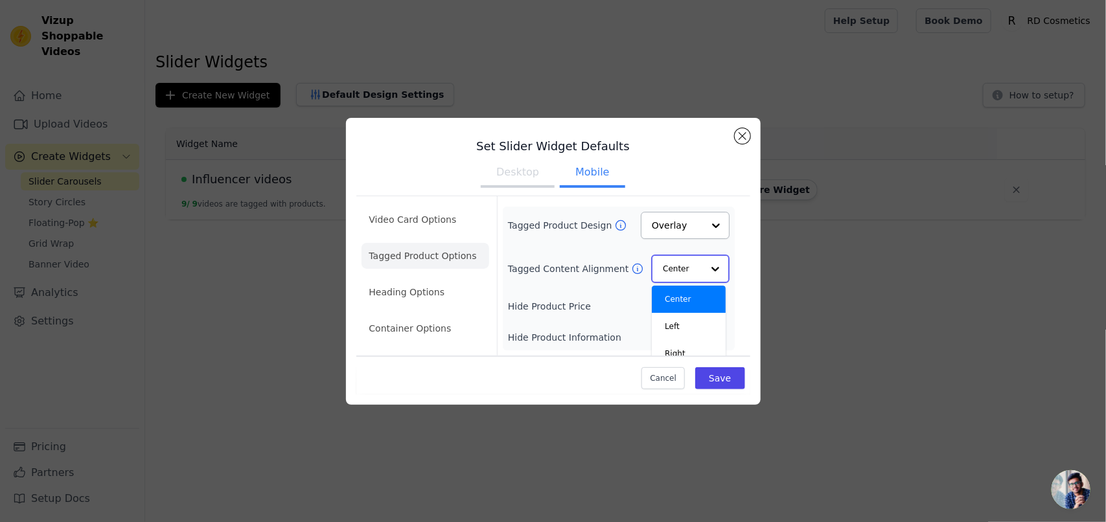
click at [682, 308] on div "Center" at bounding box center [689, 299] width 74 height 27
click at [666, 214] on input "Tagged Product Design" at bounding box center [678, 226] width 50 height 26
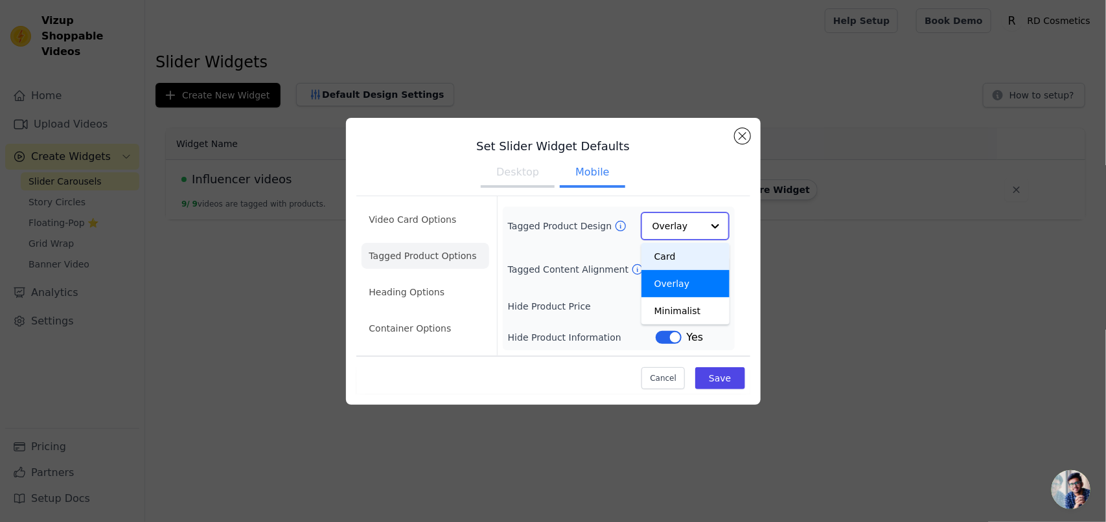
click at [675, 250] on div "Card" at bounding box center [686, 256] width 89 height 27
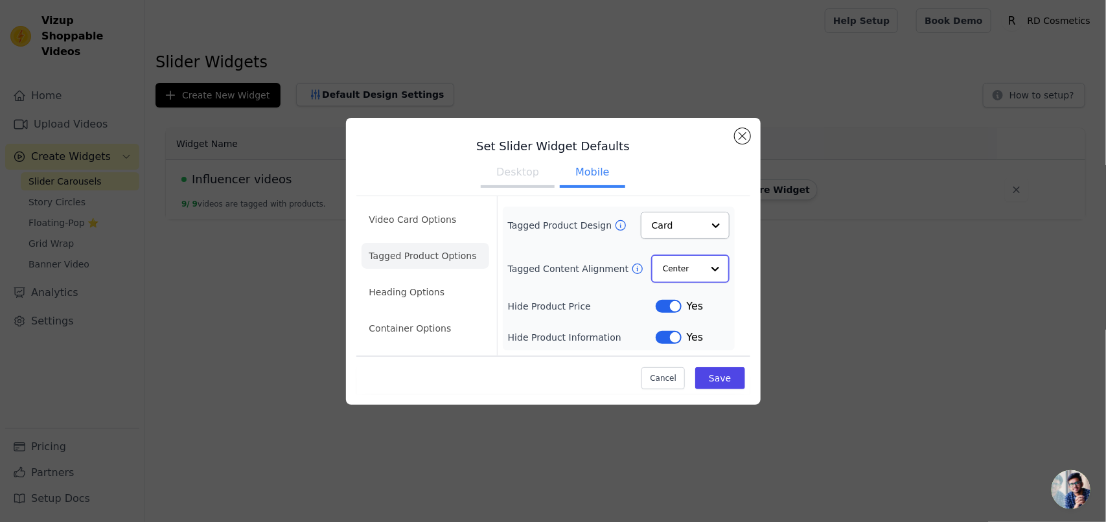
click at [682, 266] on input "Tagged Content Alignment" at bounding box center [682, 269] width 39 height 26
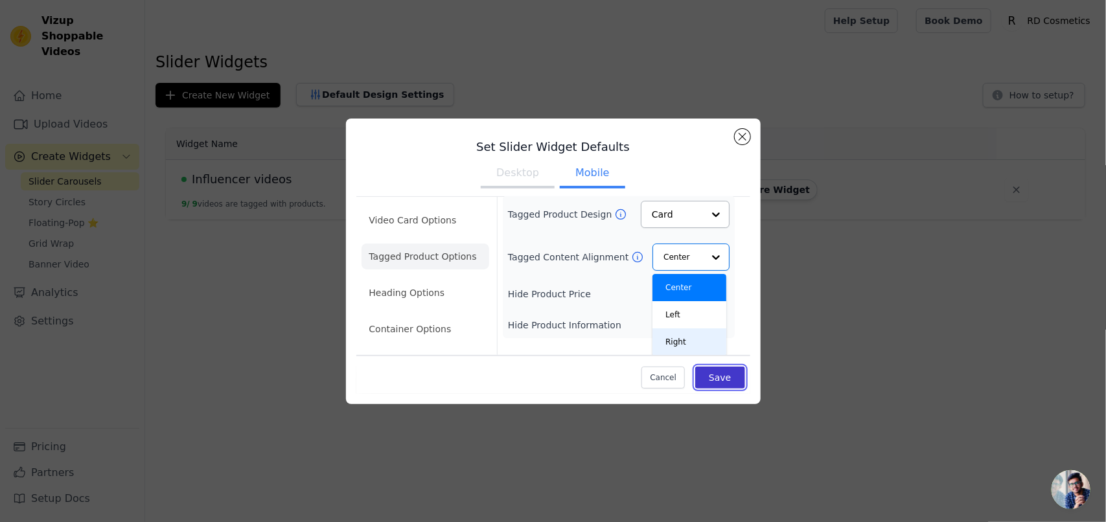
click at [726, 380] on button "Save" at bounding box center [719, 378] width 49 height 22
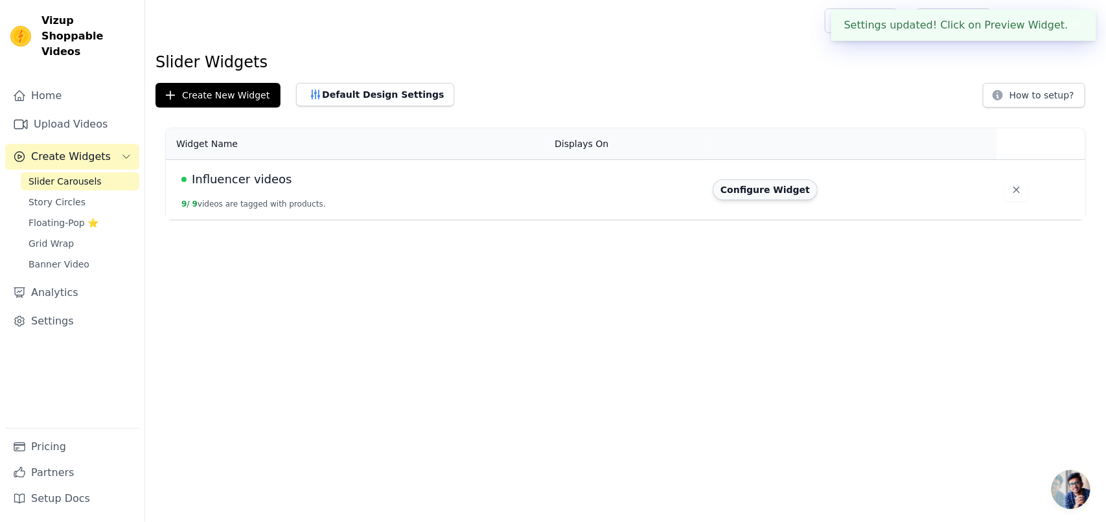
click at [766, 192] on button "Configure Widget" at bounding box center [765, 190] width 105 height 21
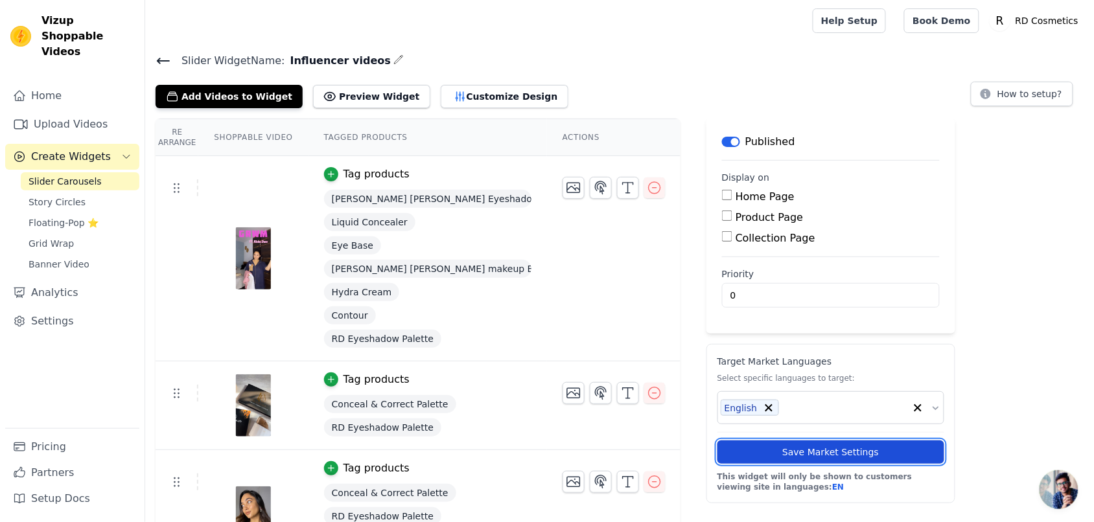
click at [830, 448] on button "Save Market Settings" at bounding box center [830, 452] width 227 height 23
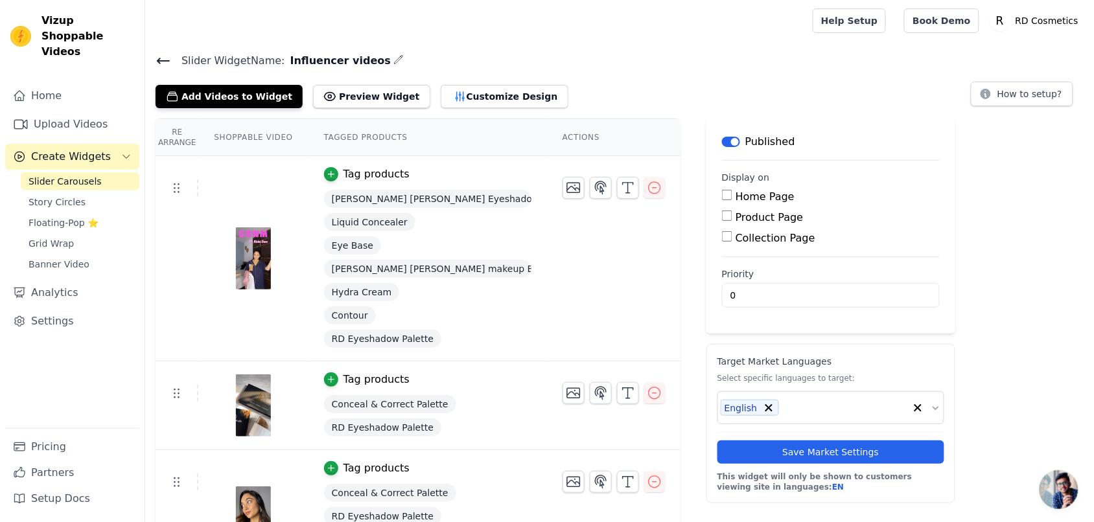
click at [337, 62] on span "Influencer videos" at bounding box center [338, 61] width 106 height 16
drag, startPoint x: 337, startPoint y: 62, endPoint x: 315, endPoint y: 59, distance: 22.3
click at [315, 59] on span "Influencer videos" at bounding box center [338, 61] width 106 height 16
copy span "Influencer videos"
click at [441, 95] on button "Customize Design" at bounding box center [505, 96] width 128 height 23
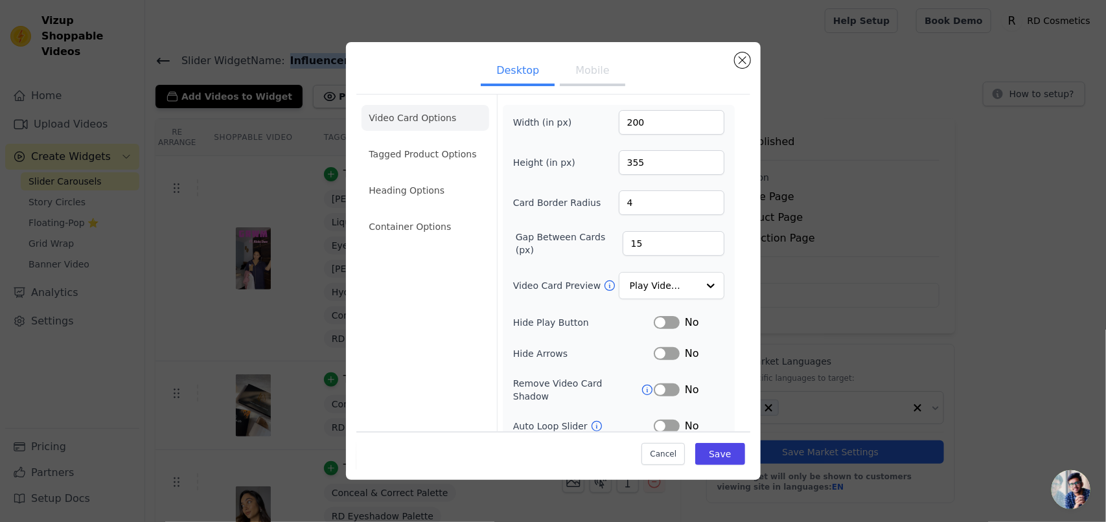
click at [571, 83] on button "Mobile" at bounding box center [592, 72] width 65 height 29
click at [529, 69] on button "Desktop" at bounding box center [518, 72] width 74 height 29
click at [590, 64] on button "Mobile" at bounding box center [592, 72] width 65 height 29
click at [452, 145] on li "Tagged Product Options" at bounding box center [426, 154] width 128 height 26
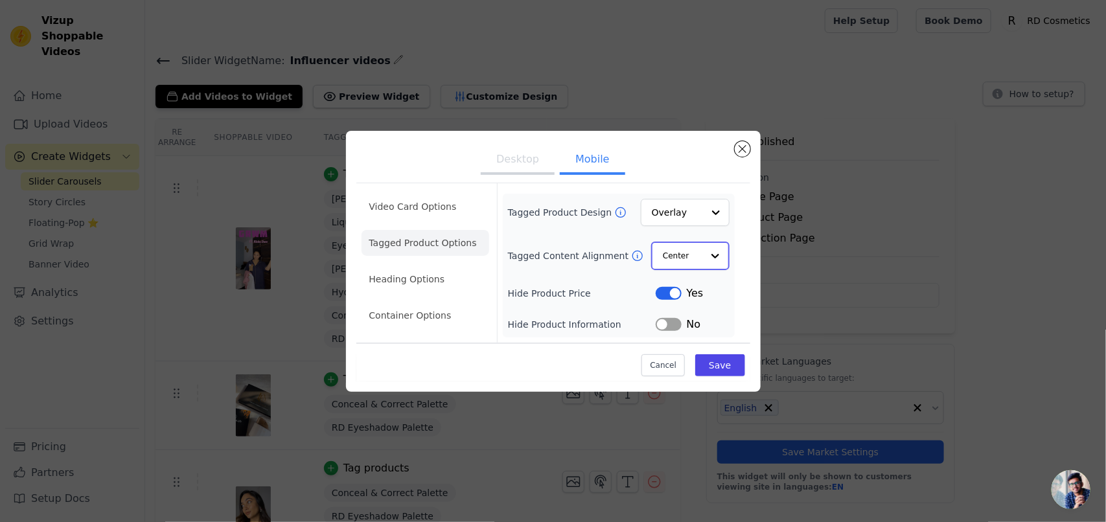
click at [682, 253] on input "Tagged Content Alignment" at bounding box center [682, 256] width 39 height 26
click at [671, 217] on input "Tagged Product Design" at bounding box center [678, 213] width 50 height 26
click at [687, 275] on div "Overlay" at bounding box center [686, 270] width 89 height 27
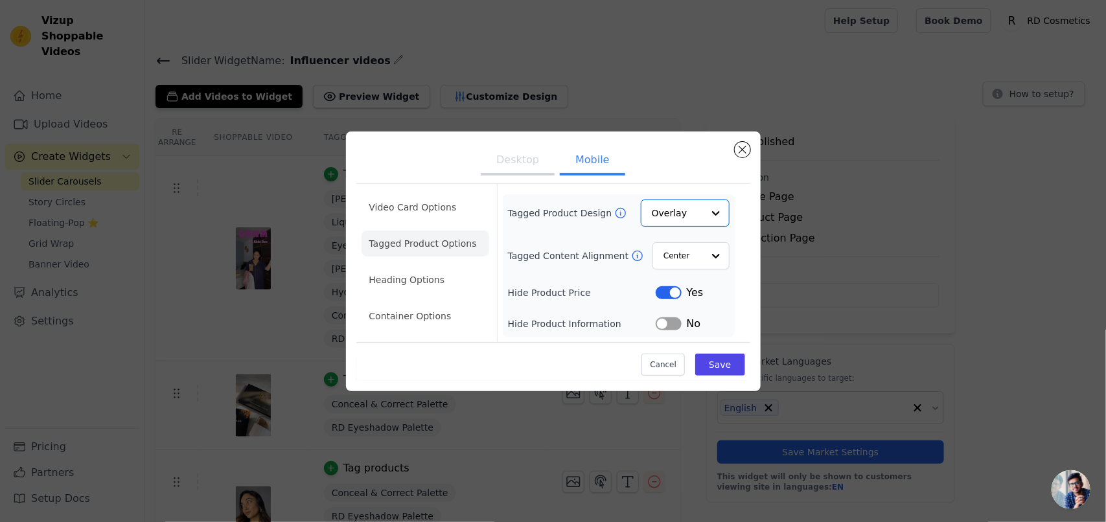
click at [666, 295] on button "Label" at bounding box center [669, 292] width 26 height 13
click at [666, 290] on button "Label" at bounding box center [669, 292] width 26 height 13
click at [529, 156] on button "Desktop" at bounding box center [518, 161] width 74 height 29
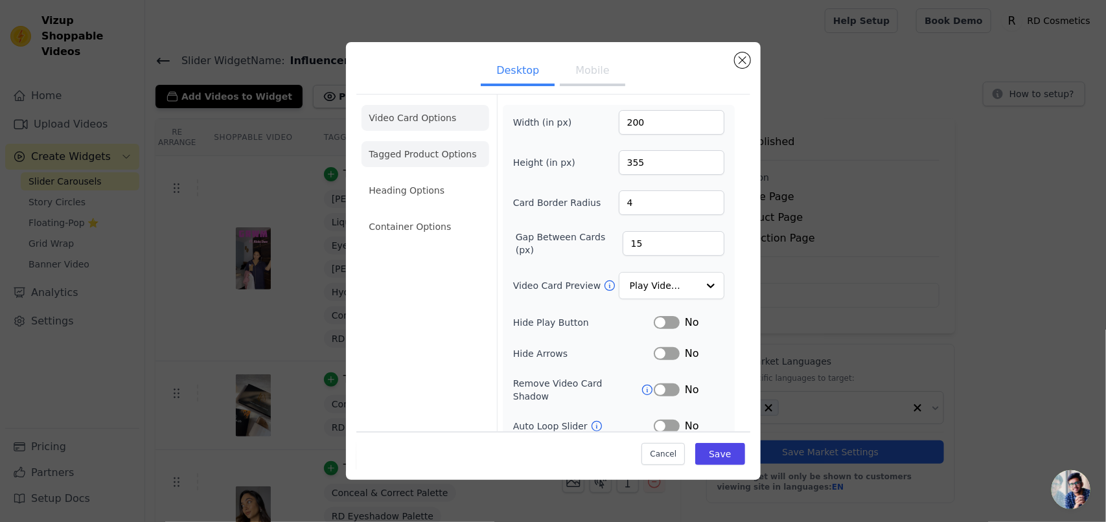
click at [441, 164] on li "Tagged Product Options" at bounding box center [426, 154] width 128 height 26
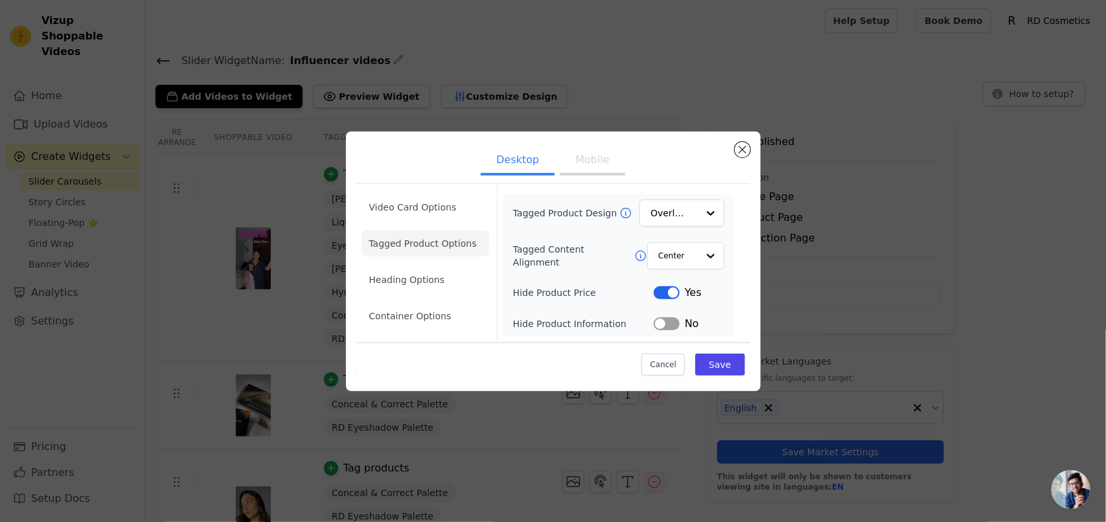
click at [582, 159] on button "Mobile" at bounding box center [592, 161] width 65 height 29
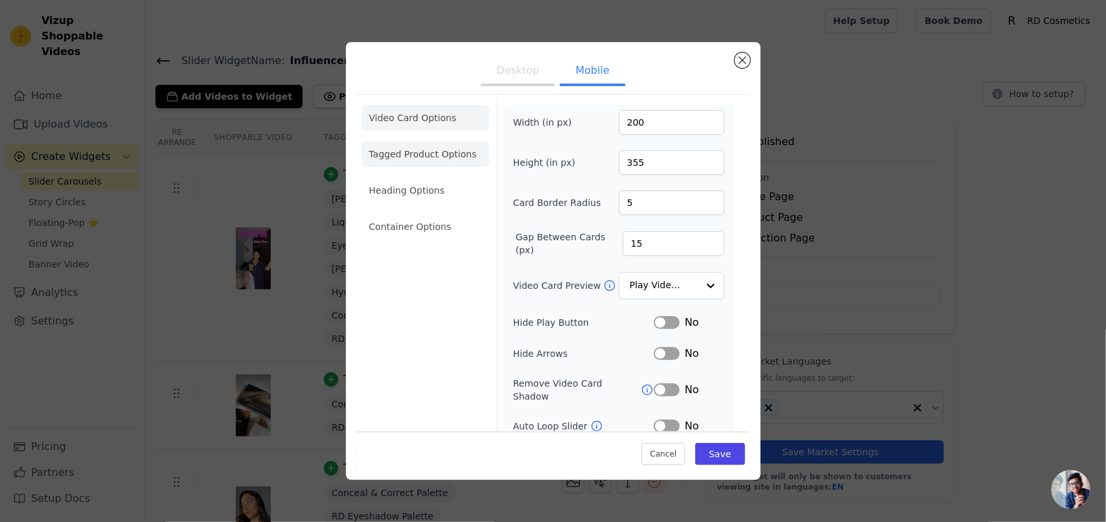
click at [443, 157] on li "Tagged Product Options" at bounding box center [426, 154] width 128 height 26
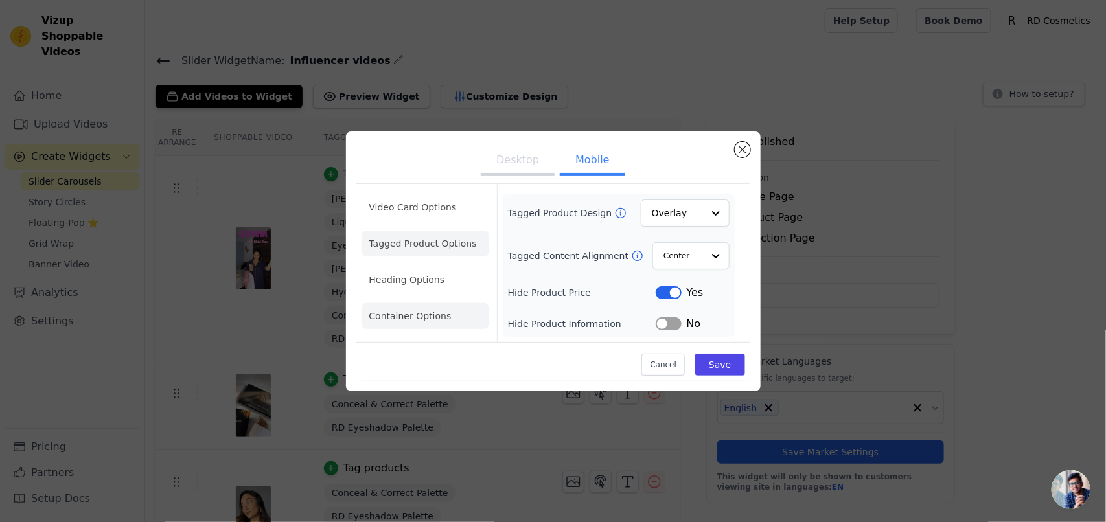
click at [433, 314] on li "Container Options" at bounding box center [426, 316] width 128 height 26
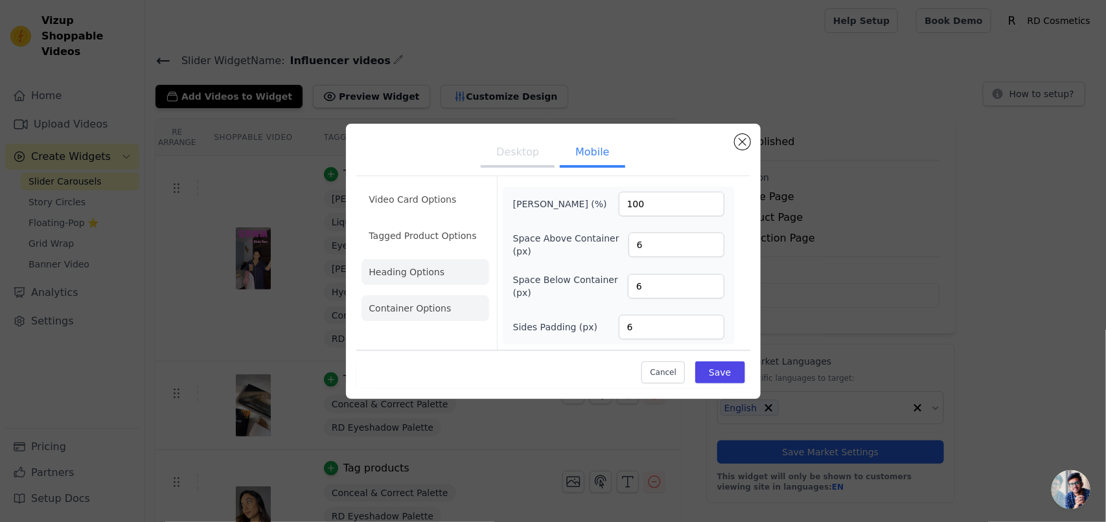
click at [399, 277] on li "Heading Options" at bounding box center [426, 272] width 128 height 26
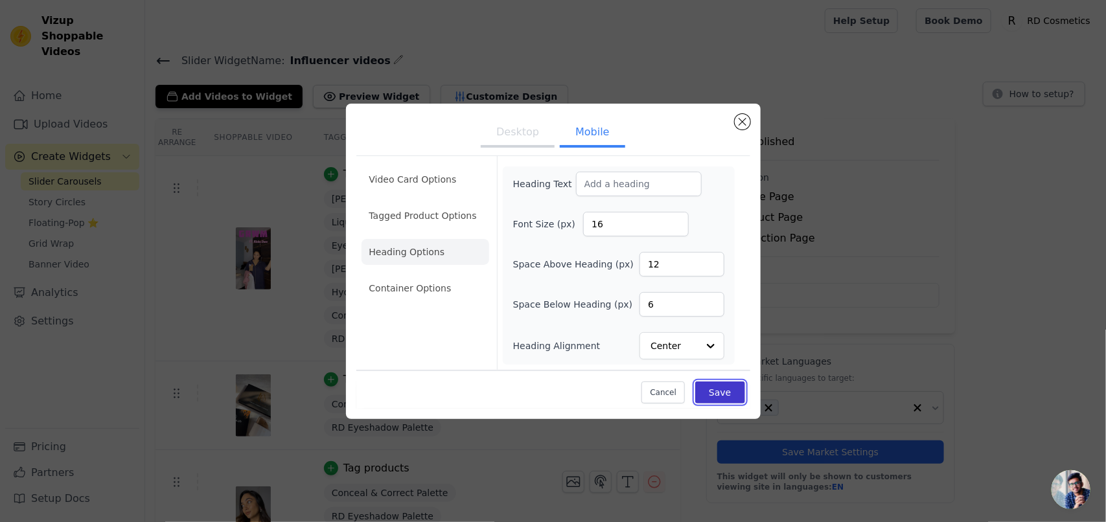
click at [730, 393] on button "Save" at bounding box center [719, 393] width 49 height 22
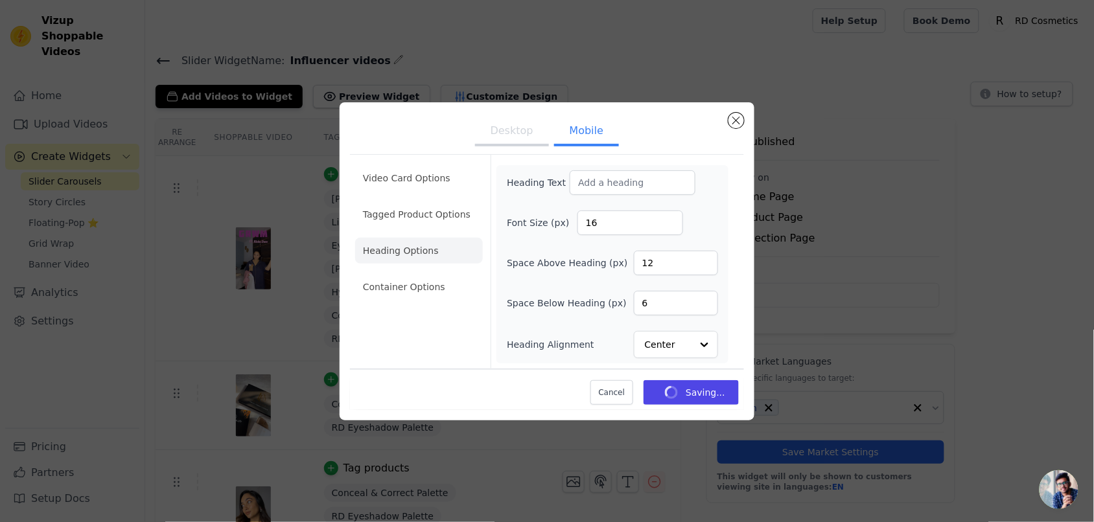
click at [547, 127] on th "Actions" at bounding box center [613, 137] width 133 height 37
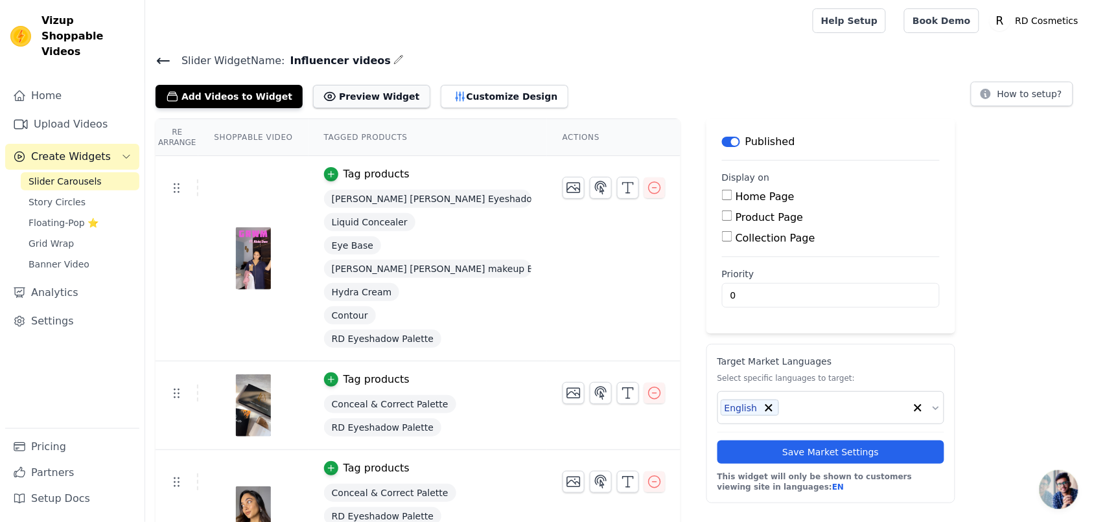
click at [361, 99] on button "Preview Widget" at bounding box center [371, 96] width 117 height 23
click at [164, 58] on icon at bounding box center [164, 61] width 16 height 16
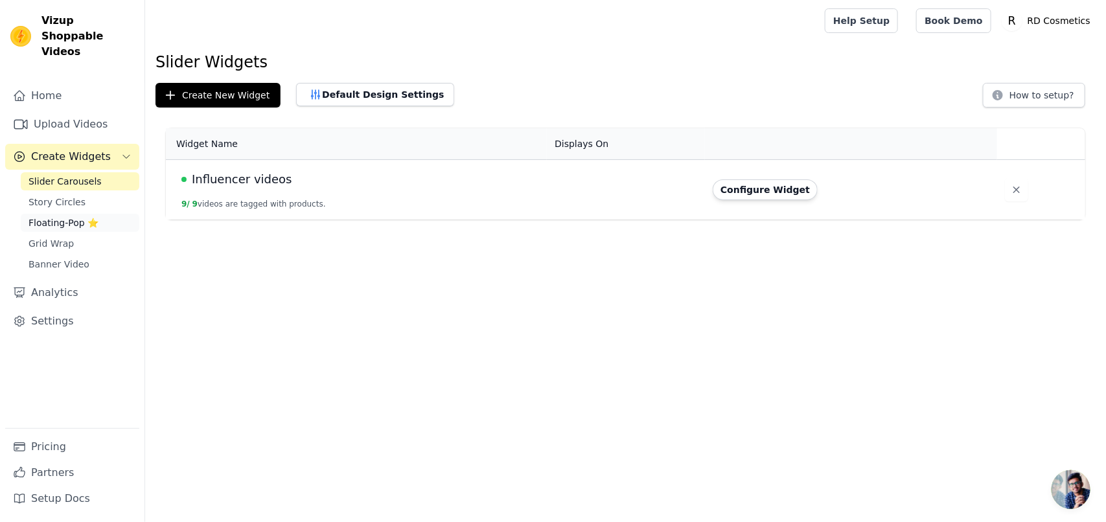
click at [86, 216] on span "Floating-Pop ⭐" at bounding box center [64, 222] width 70 height 13
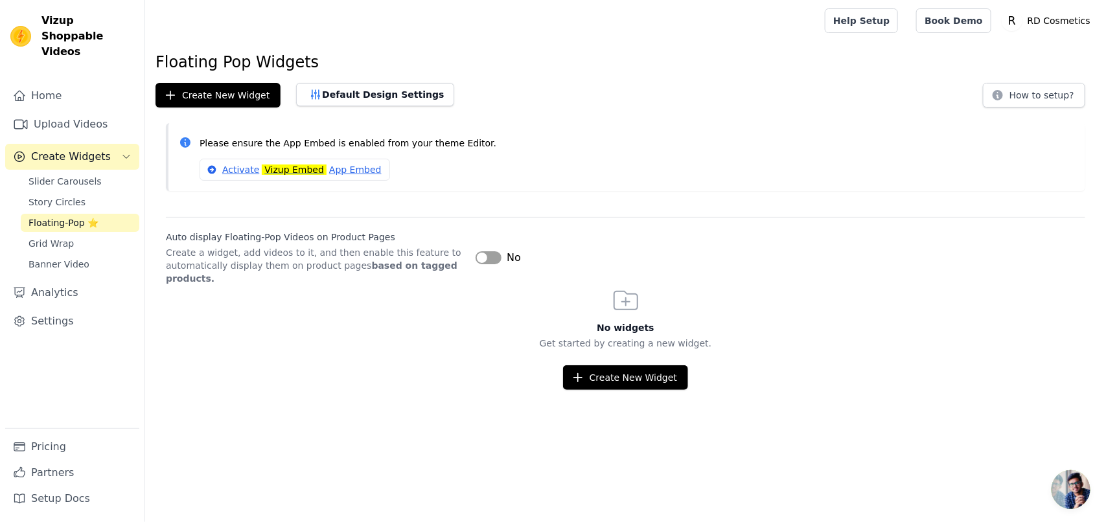
click at [487, 253] on button "Label" at bounding box center [489, 257] width 26 height 13
click at [488, 253] on button "Label" at bounding box center [489, 257] width 26 height 13
click at [999, 98] on icon at bounding box center [998, 95] width 13 height 13
click at [30, 237] on span "Grid Wrap" at bounding box center [51, 243] width 45 height 13
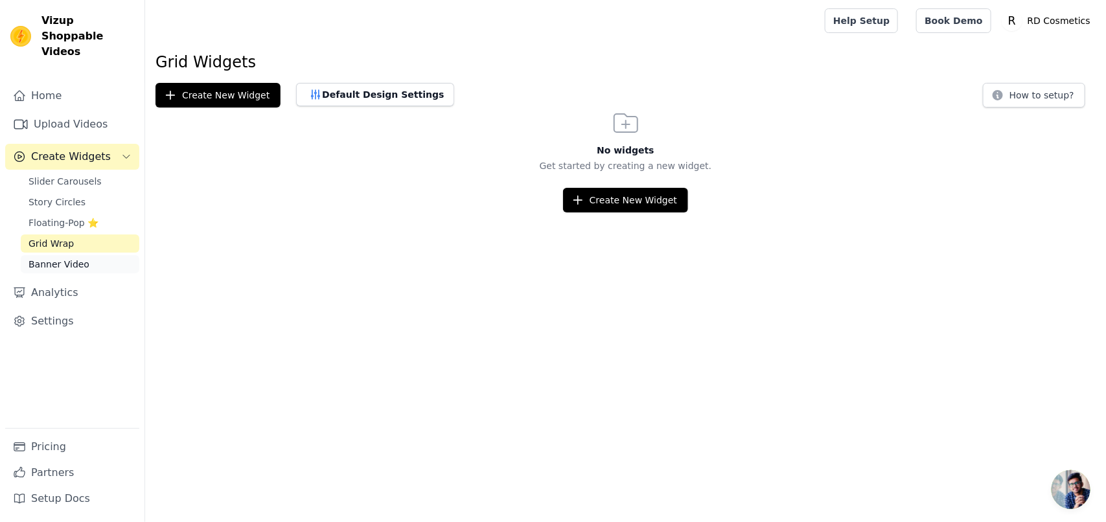
click at [62, 255] on link "Banner Video" at bounding box center [80, 264] width 119 height 18
click at [69, 235] on link "Grid Wrap" at bounding box center [80, 244] width 119 height 18
click at [1028, 89] on button "How to setup?" at bounding box center [1034, 95] width 102 height 25
